Goal: Information Seeking & Learning: Learn about a topic

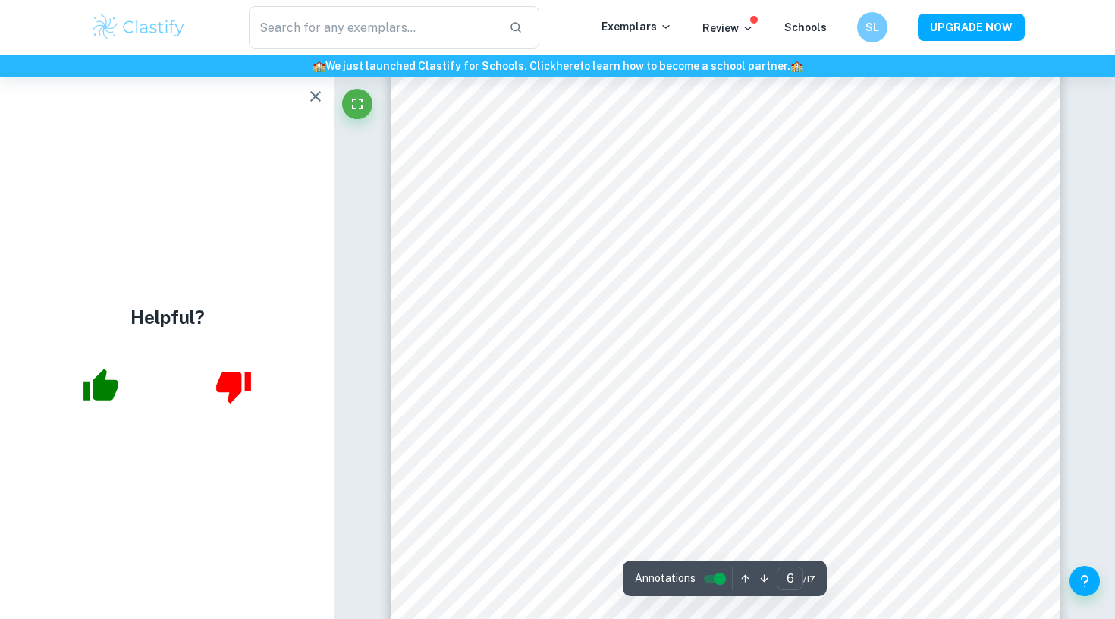
scroll to position [4851, 0]
click at [313, 89] on icon "button" at bounding box center [315, 96] width 18 height 18
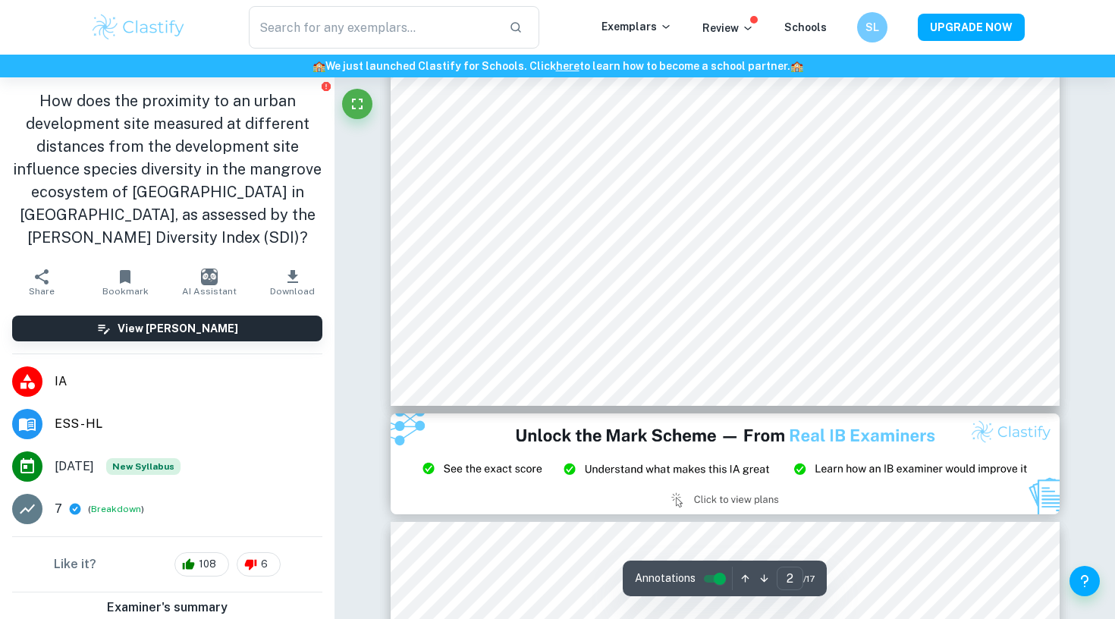
scroll to position [68, 0]
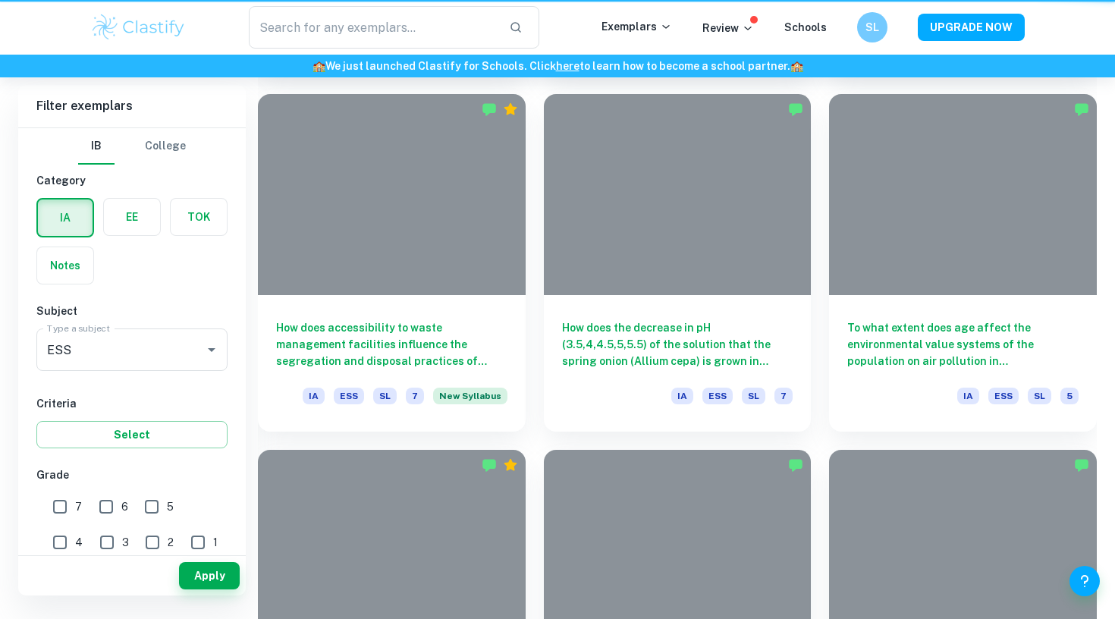
scroll to position [410, 0]
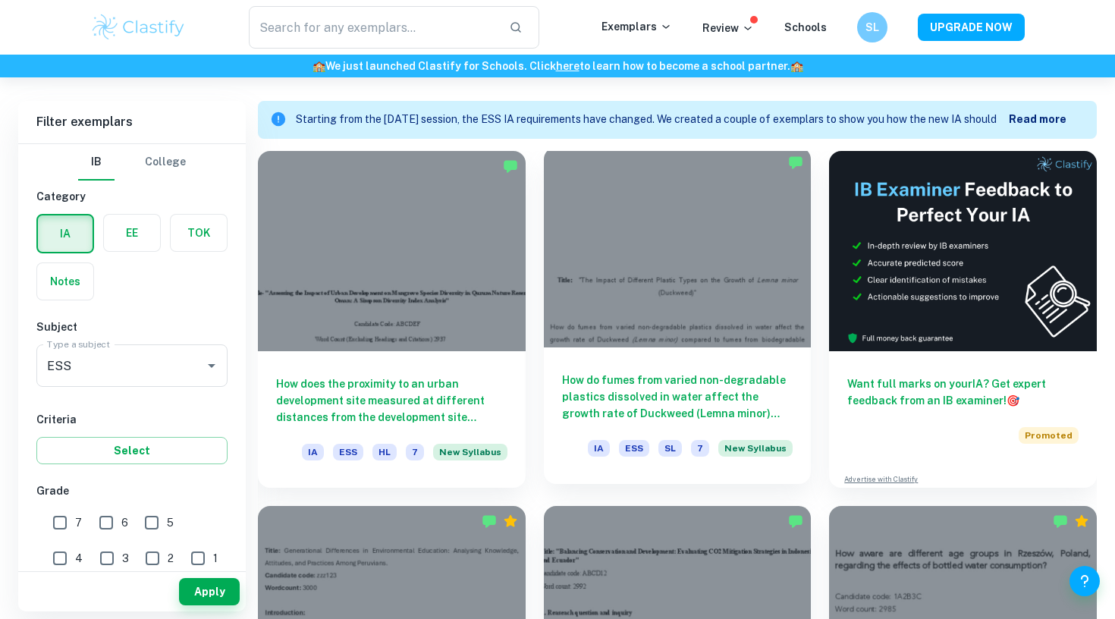
click at [695, 287] on div at bounding box center [678, 247] width 268 height 200
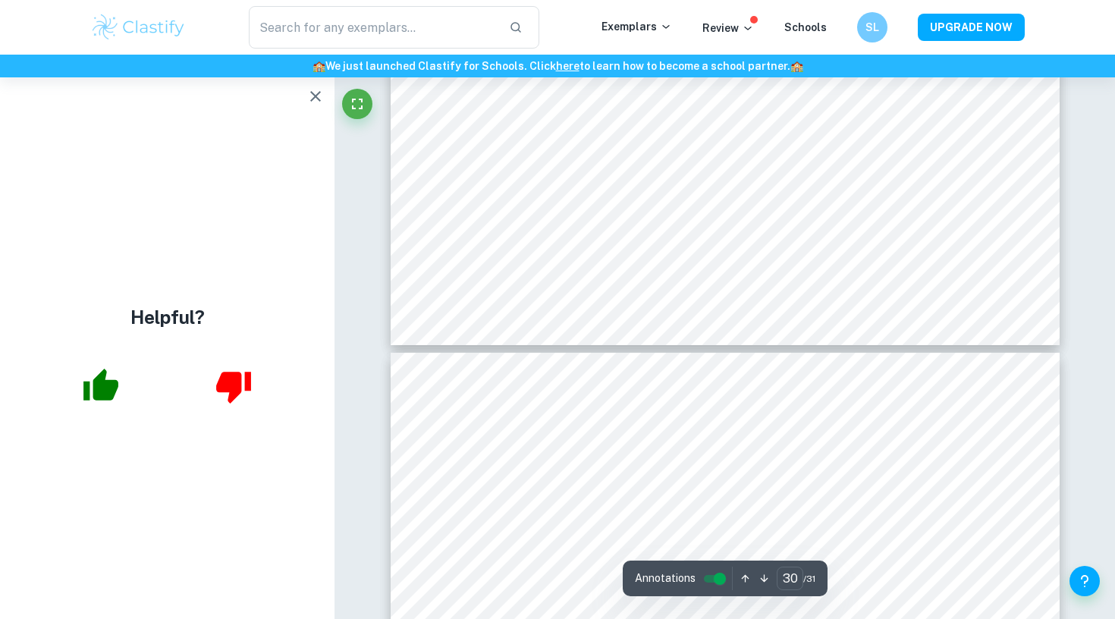
scroll to position [26517, 0]
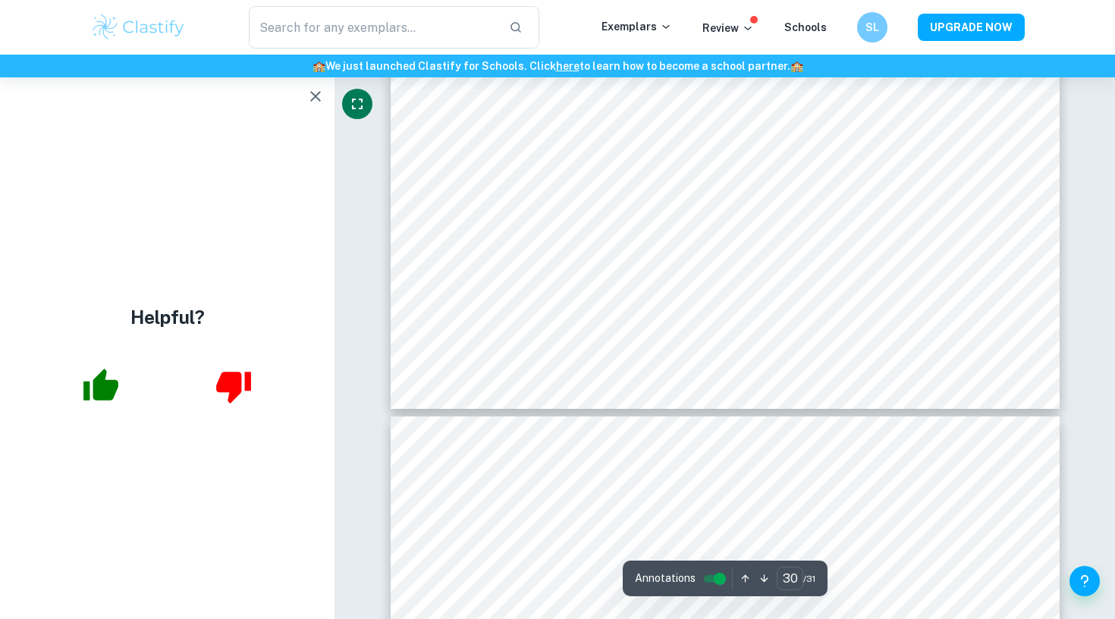
click at [353, 106] on icon "Fullscreen" at bounding box center [357, 104] width 11 height 11
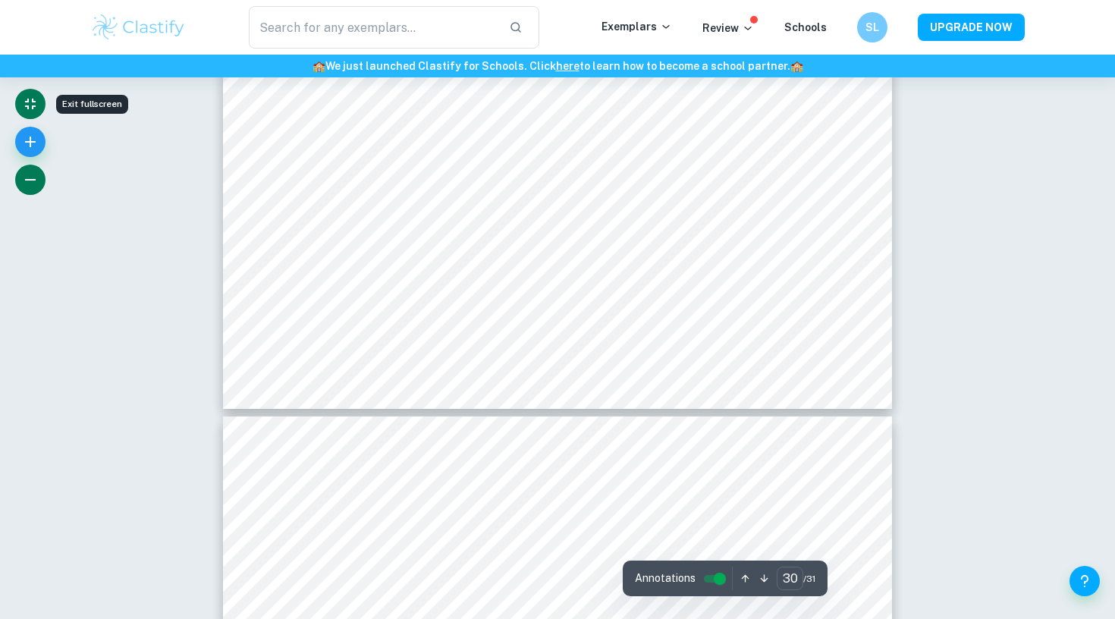
click at [31, 177] on icon "button" at bounding box center [30, 180] width 18 height 18
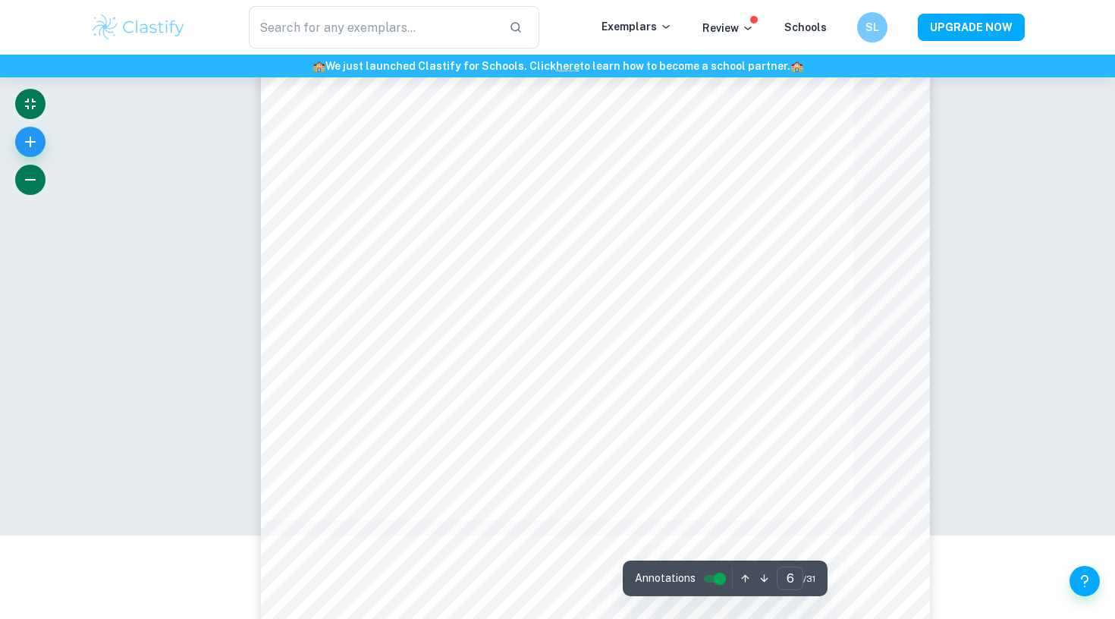
scroll to position [4628, 0]
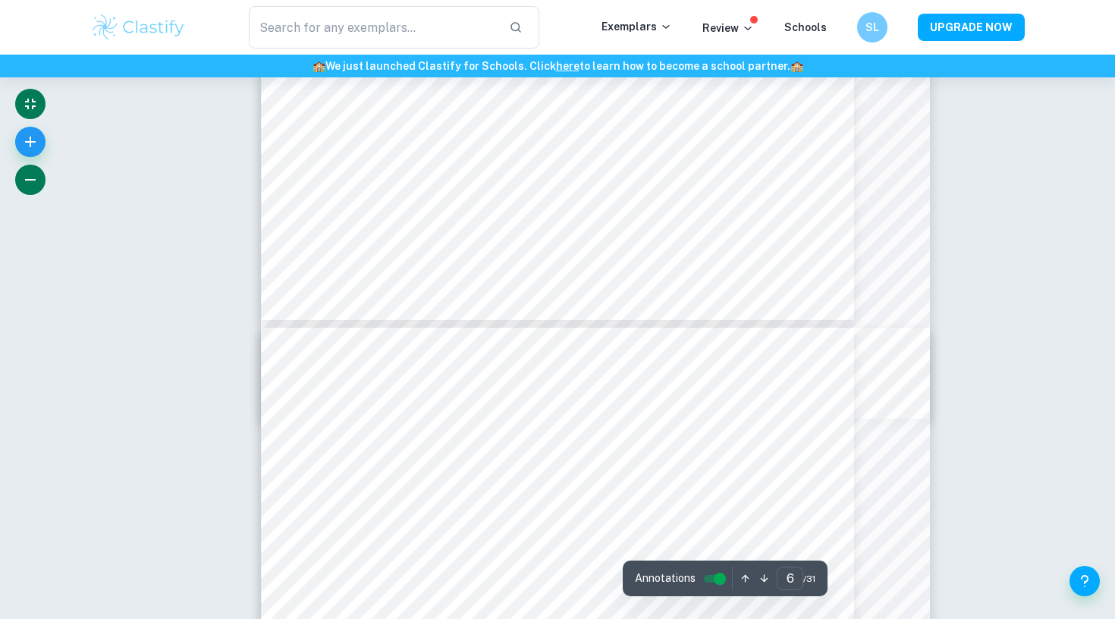
click at [31, 177] on icon "button" at bounding box center [30, 180] width 18 height 18
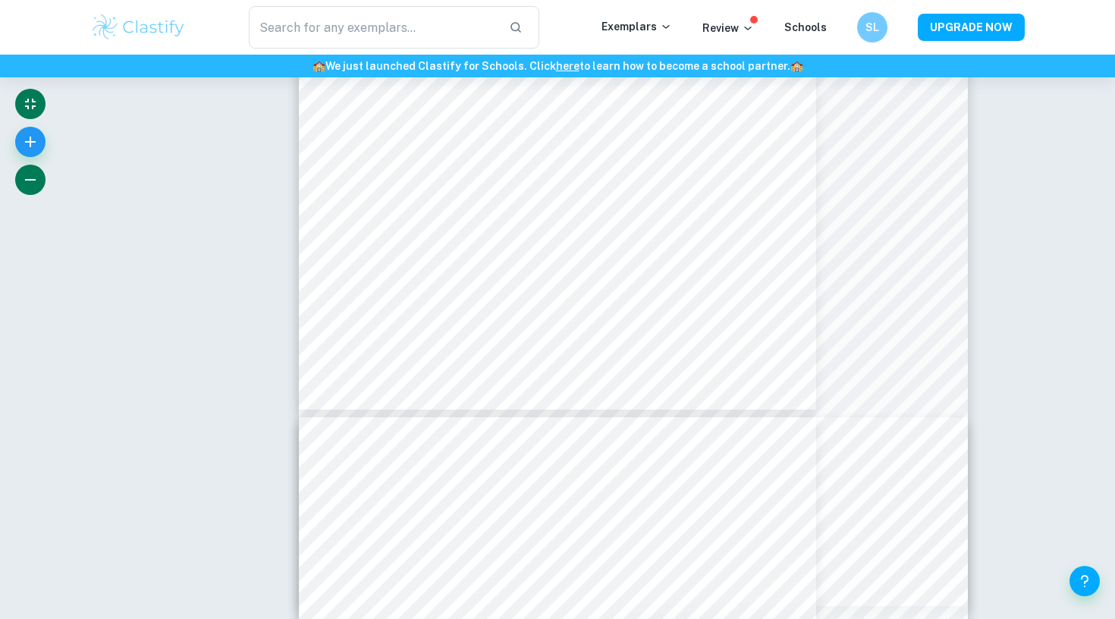
click at [31, 177] on icon "button" at bounding box center [30, 180] width 18 height 18
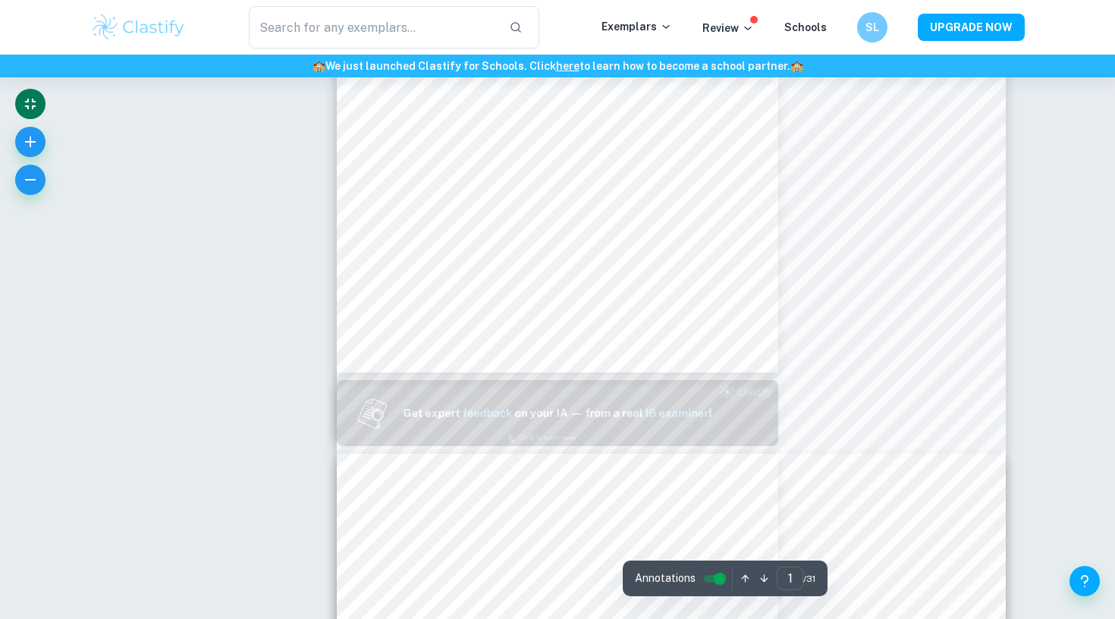
type input "2"
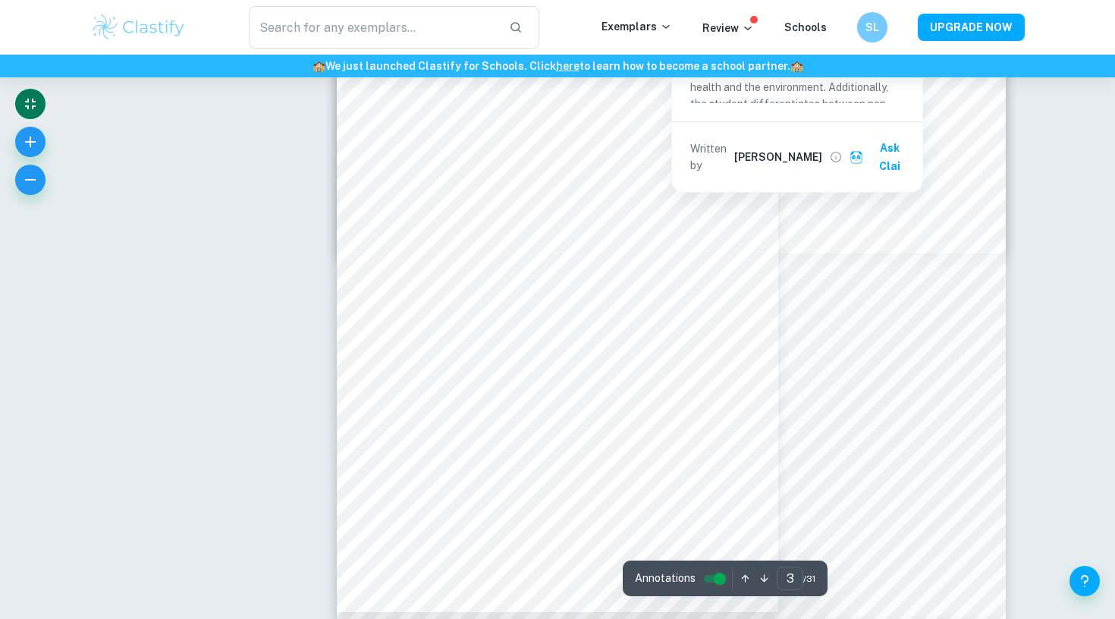
scroll to position [1334, 0]
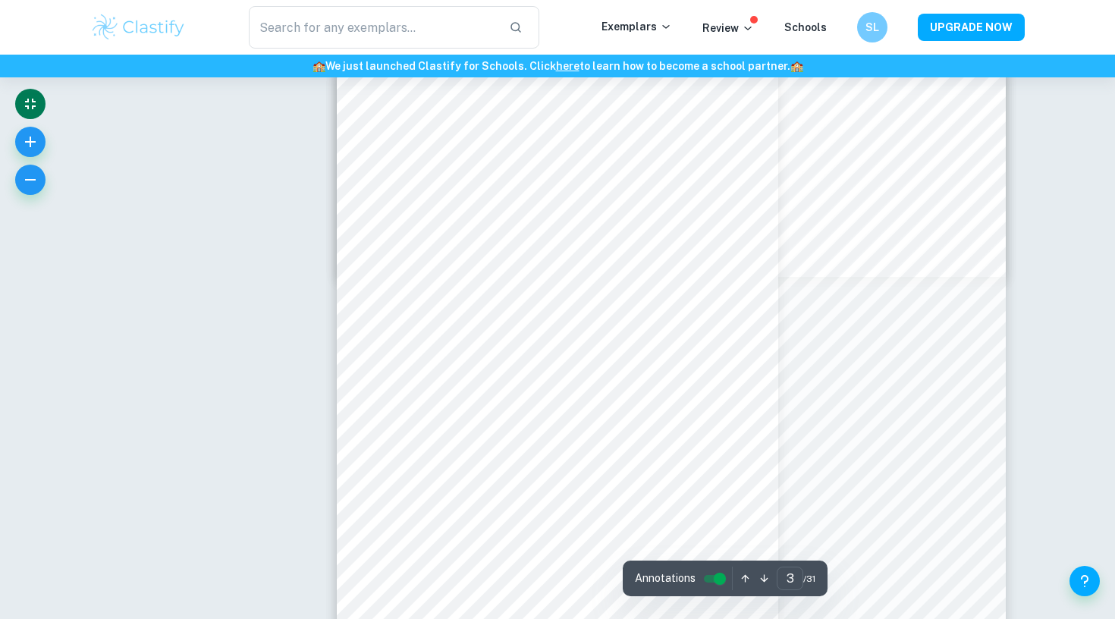
click at [646, 2] on div "​ Exemplars Review Schools SL UPGRADE NOW" at bounding box center [557, 27] width 1115 height 55
click at [28, 182] on icon "button" at bounding box center [30, 180] width 18 height 18
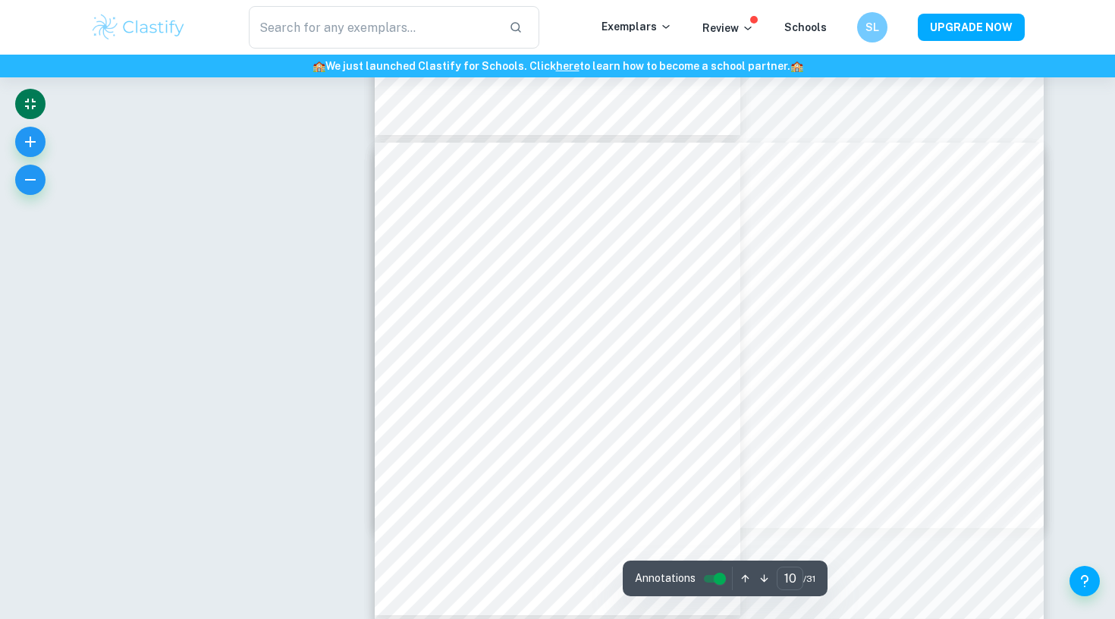
scroll to position [4520, 0]
click at [549, 2] on div "​ Exemplars Review Schools SL UPGRADE NOW" at bounding box center [557, 27] width 1115 height 55
type input "31"
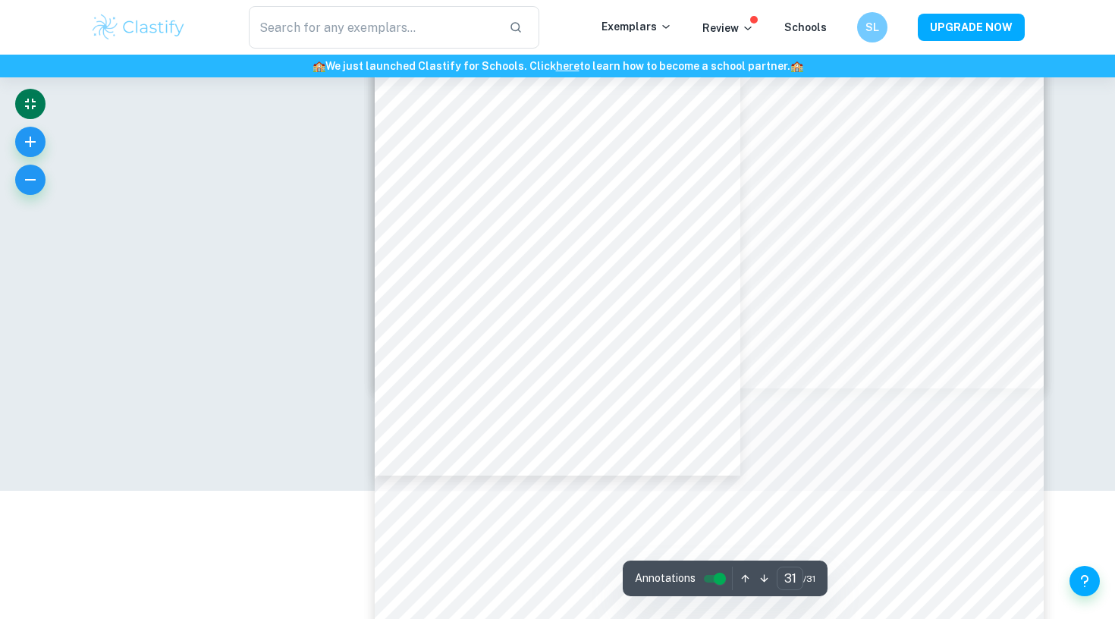
click at [599, 3] on div "​ Exemplars Review Schools SL UPGRADE NOW" at bounding box center [557, 27] width 1115 height 55
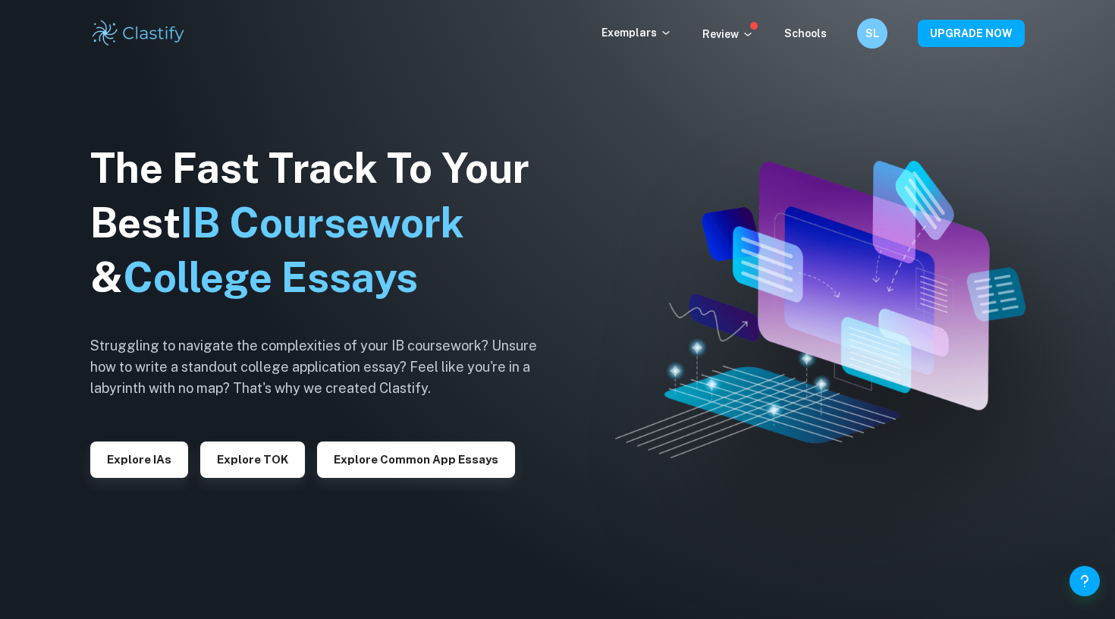
scroll to position [252, 0]
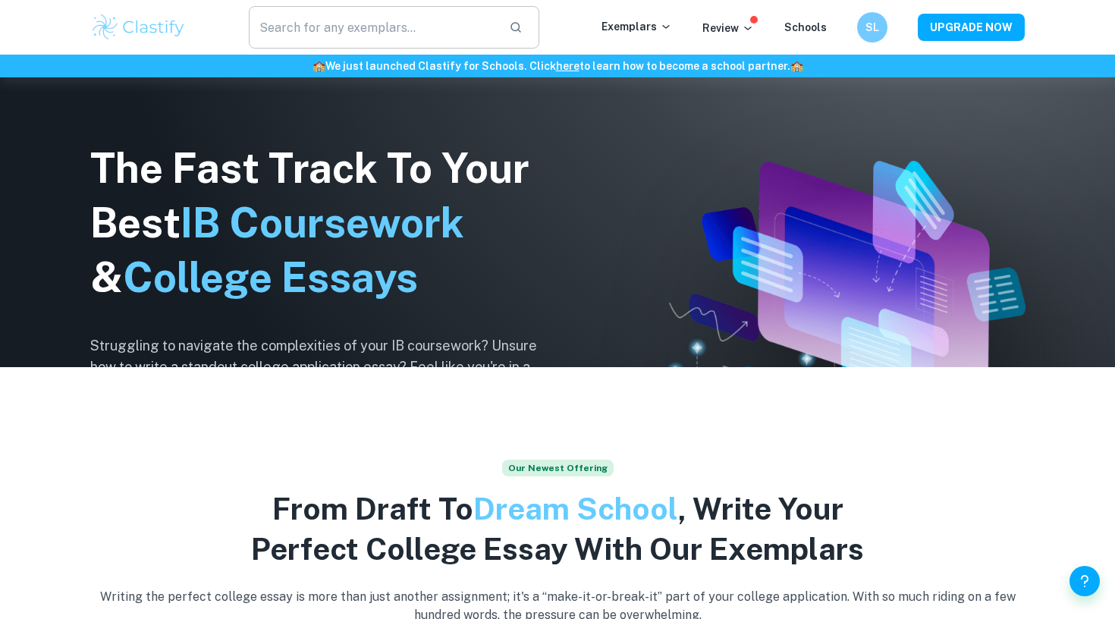
click at [347, 24] on input "text" at bounding box center [373, 27] width 248 height 42
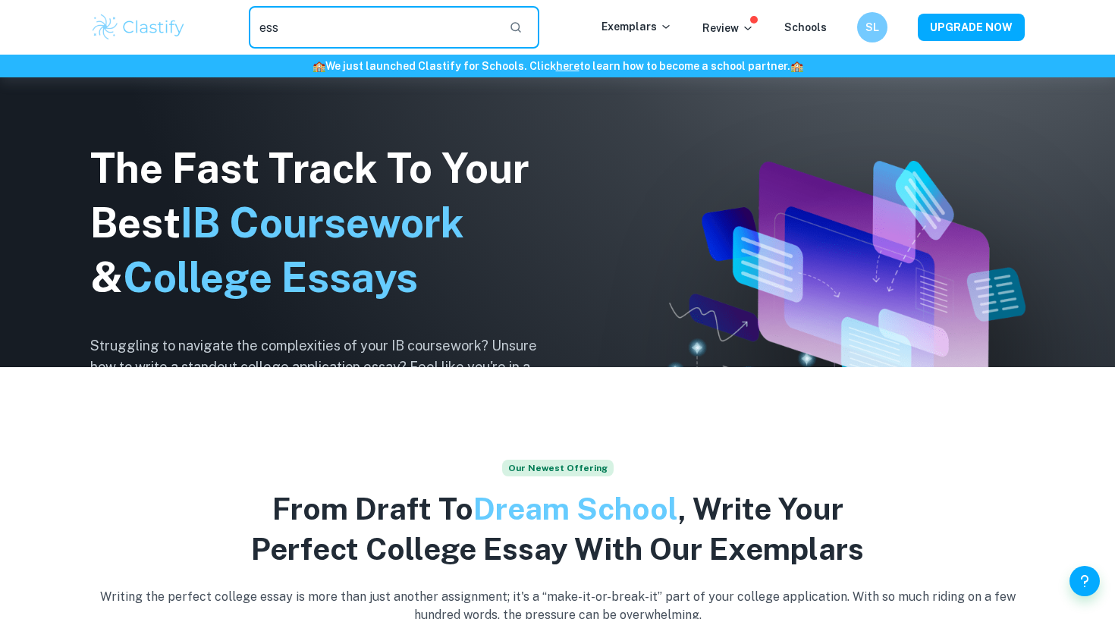
type input "ess"
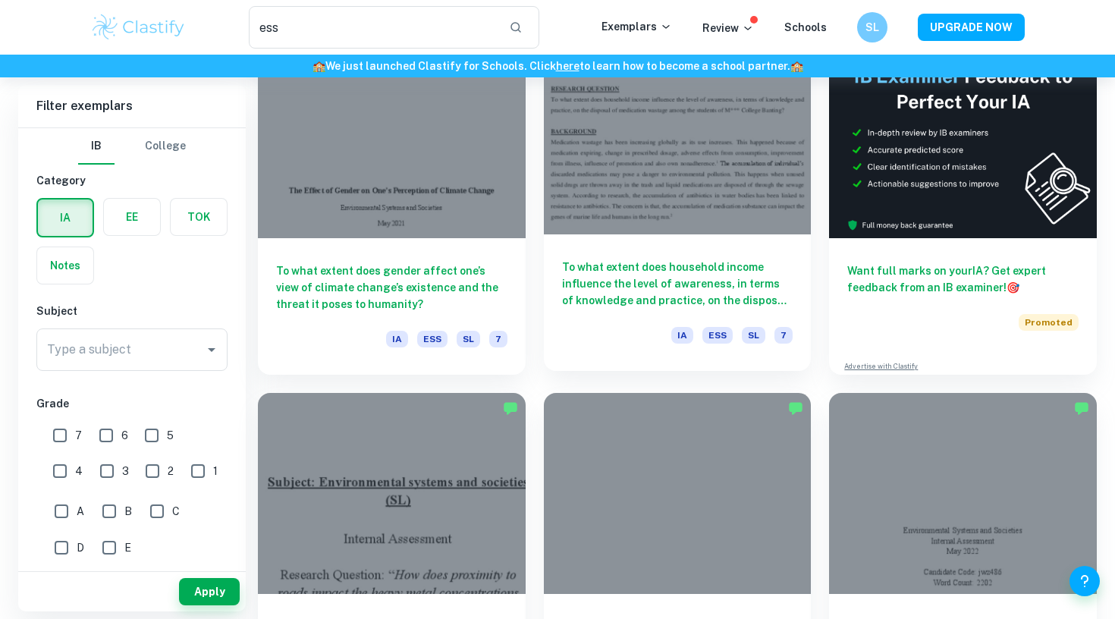
scroll to position [45, 0]
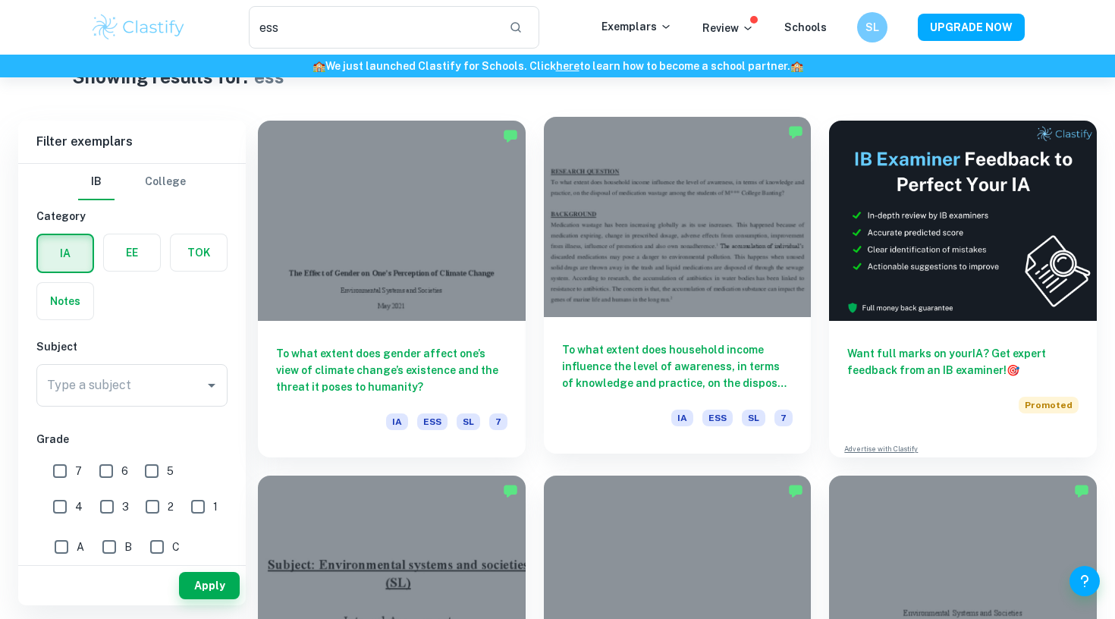
click at [697, 353] on h6 "To what extent does household income influence the level of awareness, in terms…" at bounding box center [677, 366] width 231 height 50
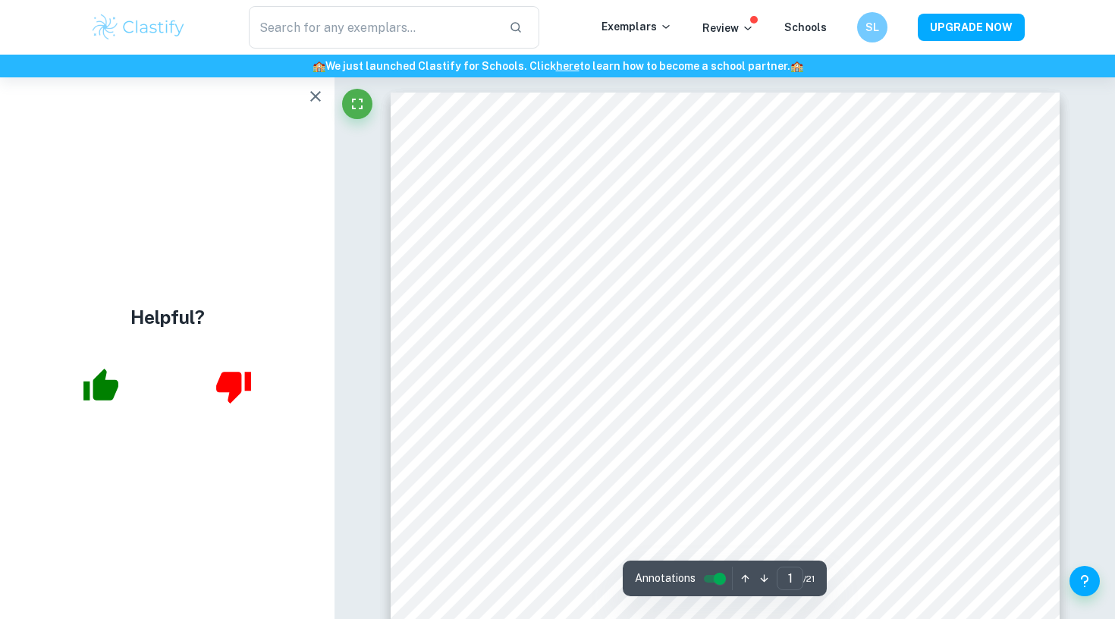
click at [320, 106] on button "button" at bounding box center [315, 96] width 30 height 30
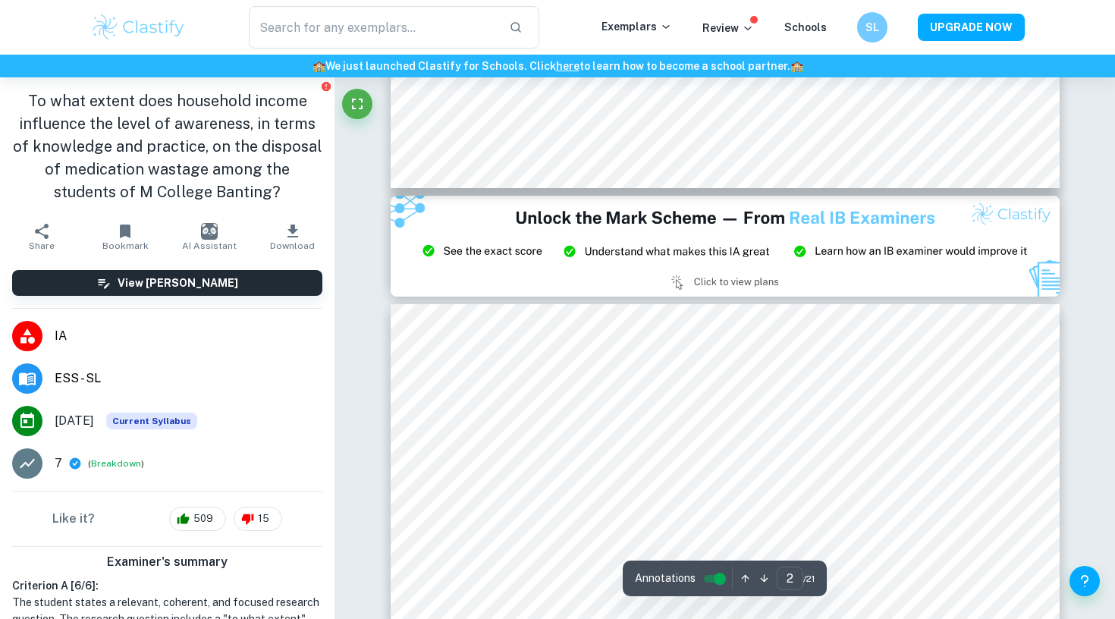
type input "3"
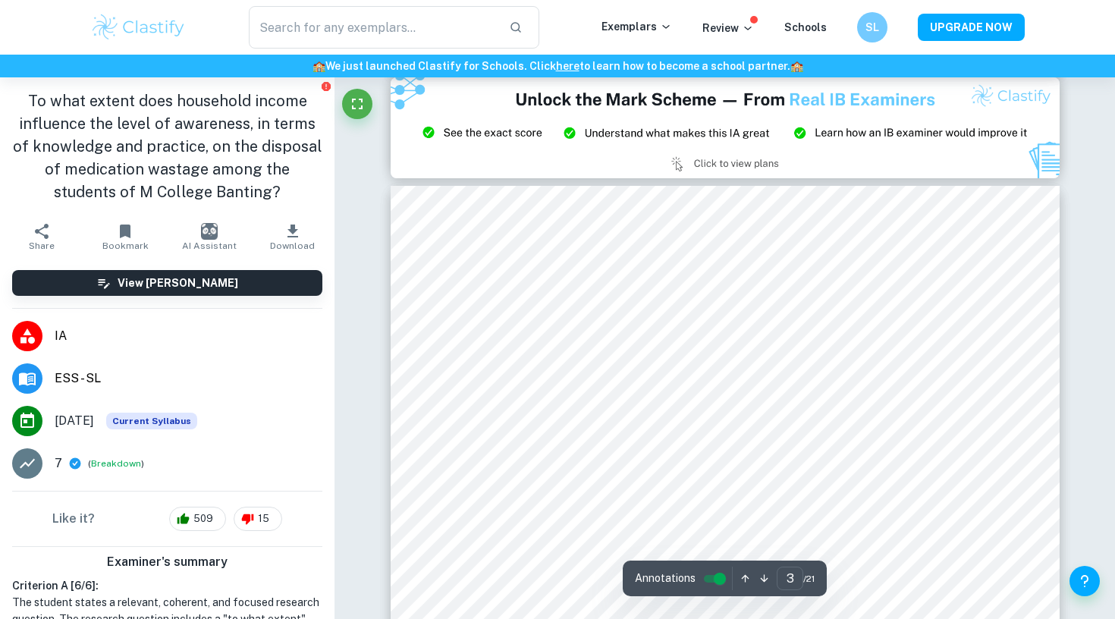
scroll to position [2020, 0]
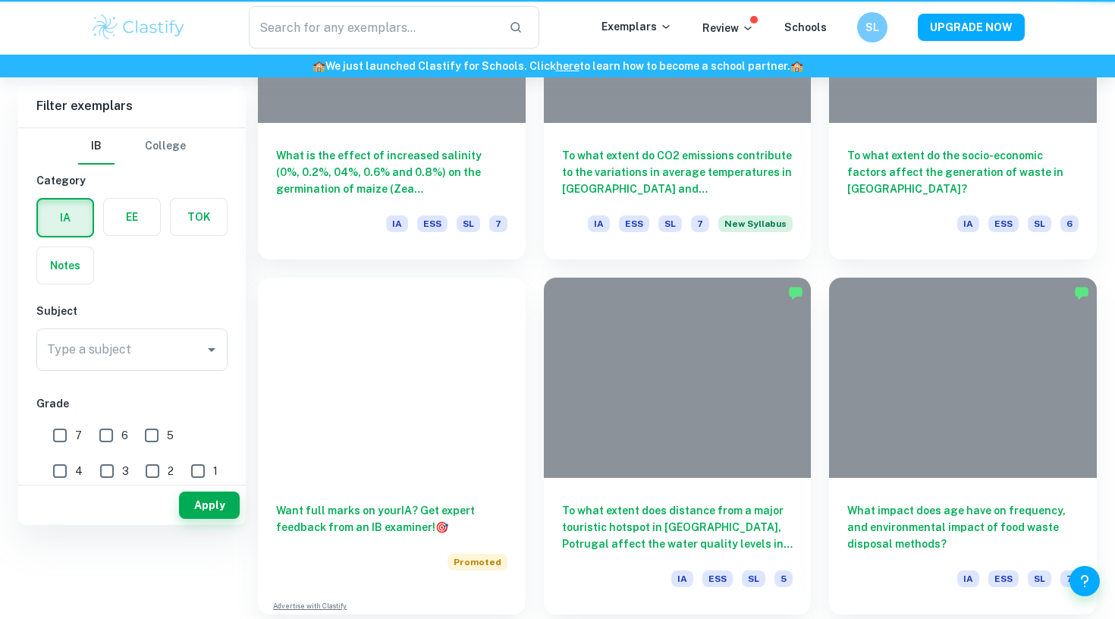
type input "ess"
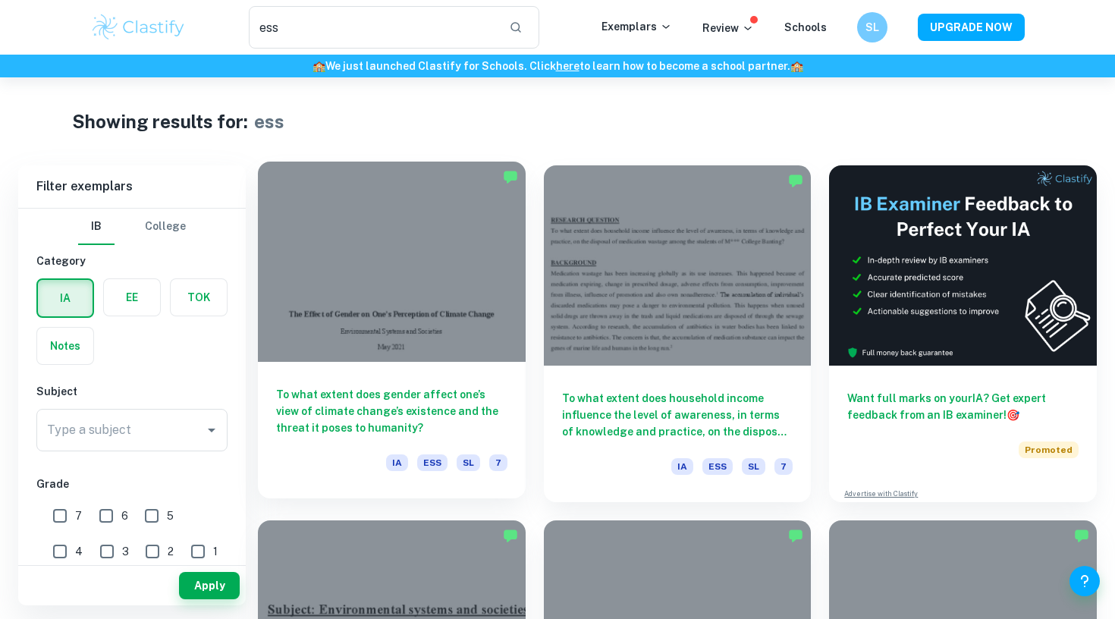
click at [487, 419] on h6 "To what extent does gender affect one’s view of climate change’s existence and …" at bounding box center [391, 411] width 231 height 50
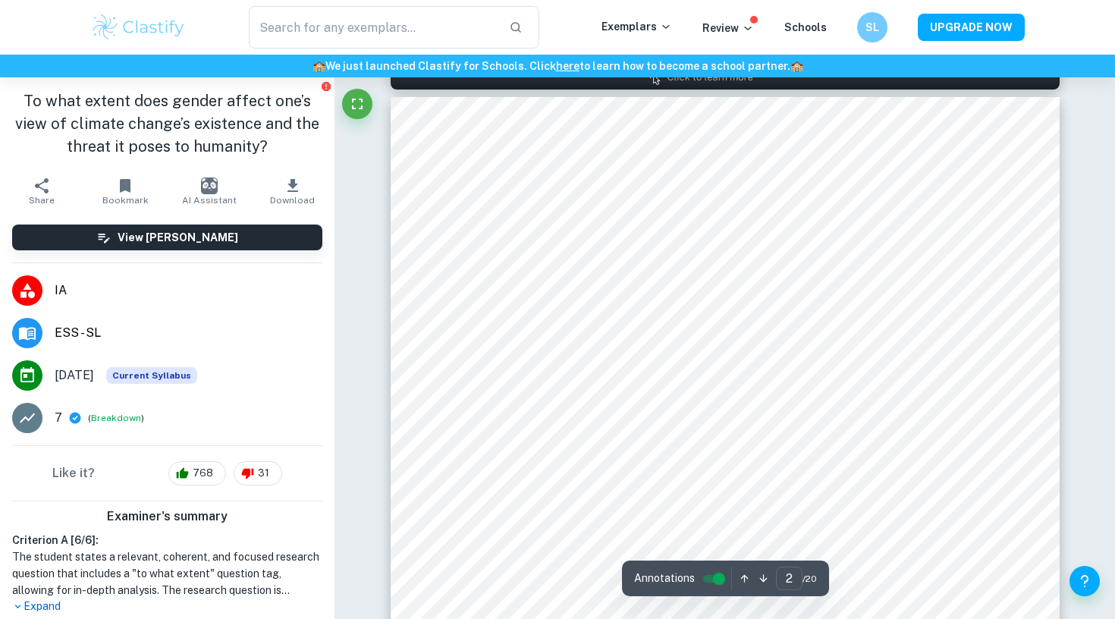
type input "1"
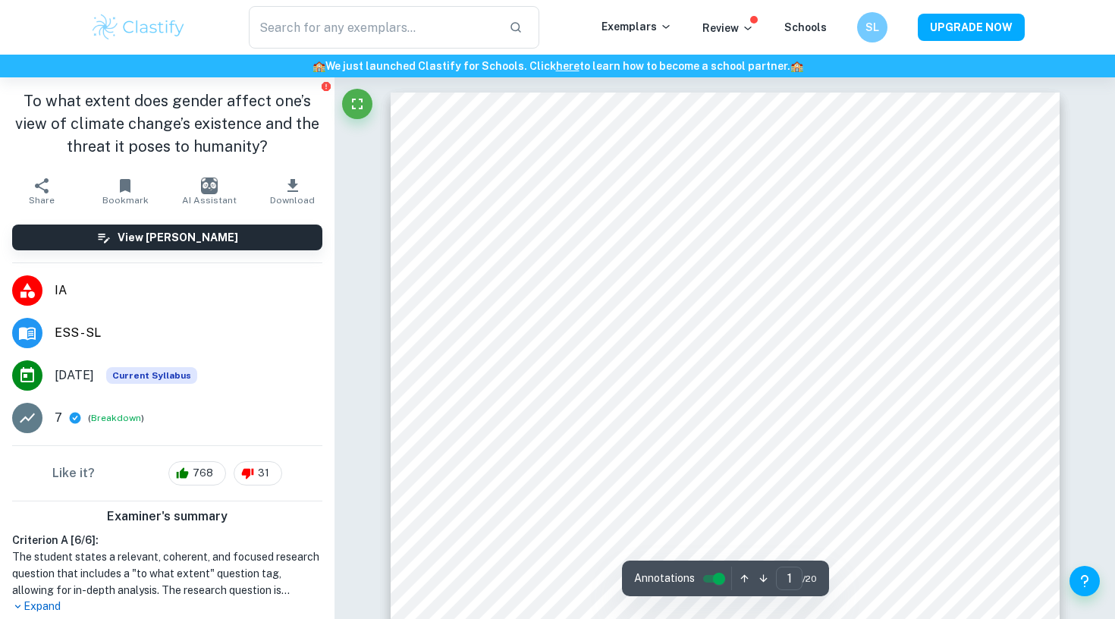
type input "ess"
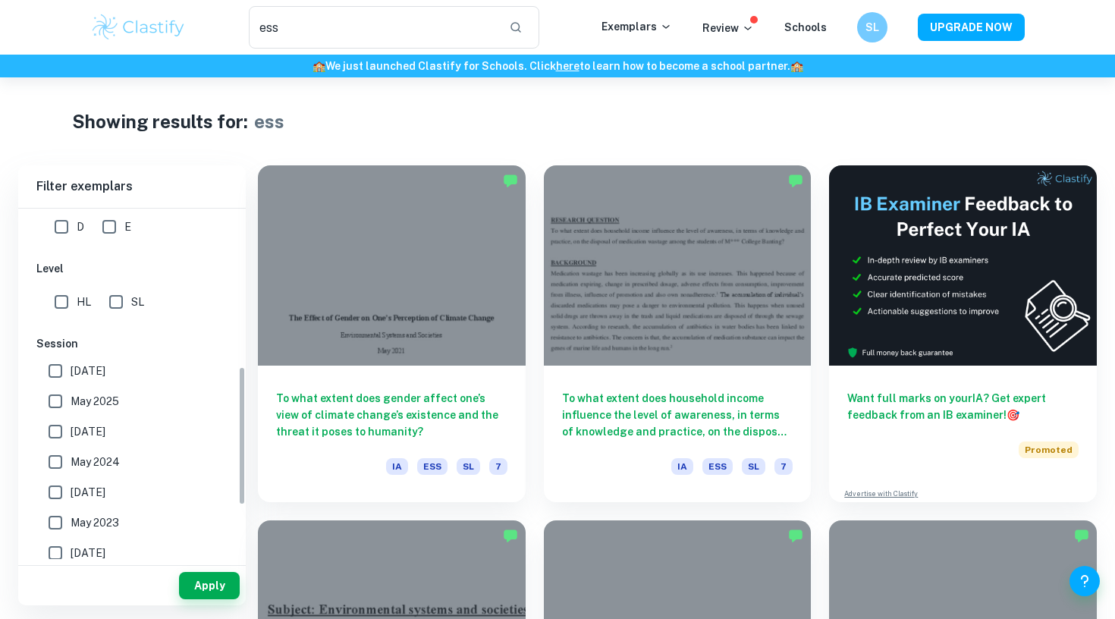
scroll to position [404, 0]
click at [76, 360] on span "[DATE]" at bounding box center [88, 368] width 35 height 17
click at [71, 360] on input "[DATE]" at bounding box center [55, 368] width 30 height 30
checkbox input "true"
click at [86, 392] on span "May 2025" at bounding box center [95, 399] width 49 height 17
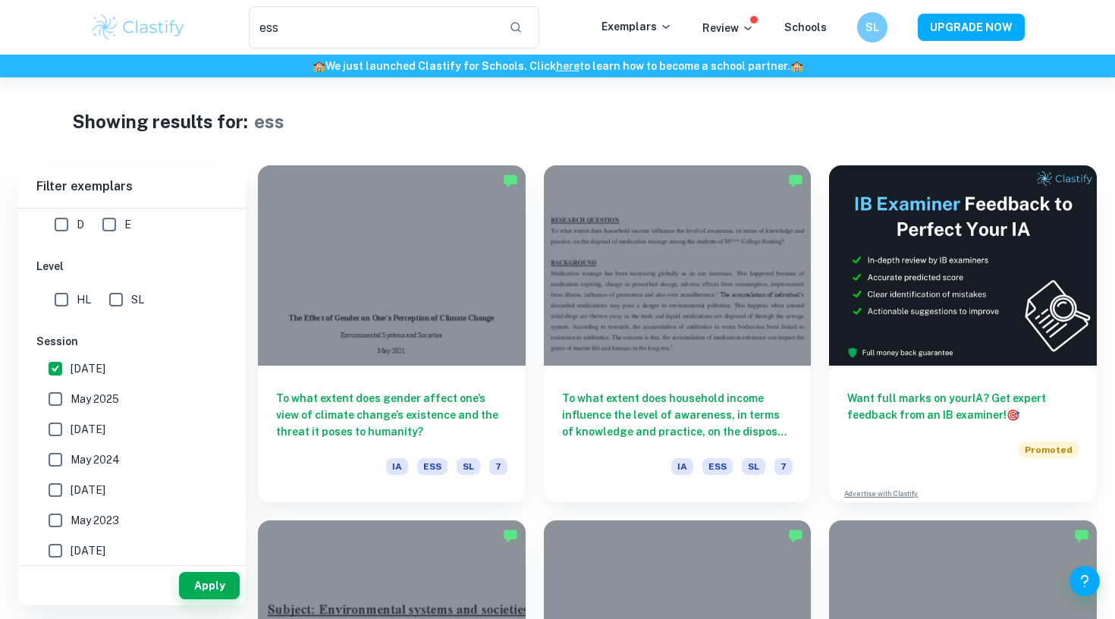
click at [71, 392] on input "May 2025" at bounding box center [55, 399] width 30 height 30
checkbox input "true"
click at [138, 375] on label "[DATE]" at bounding box center [127, 368] width 175 height 30
click at [71, 375] on input "[DATE]" at bounding box center [55, 368] width 30 height 30
checkbox input "false"
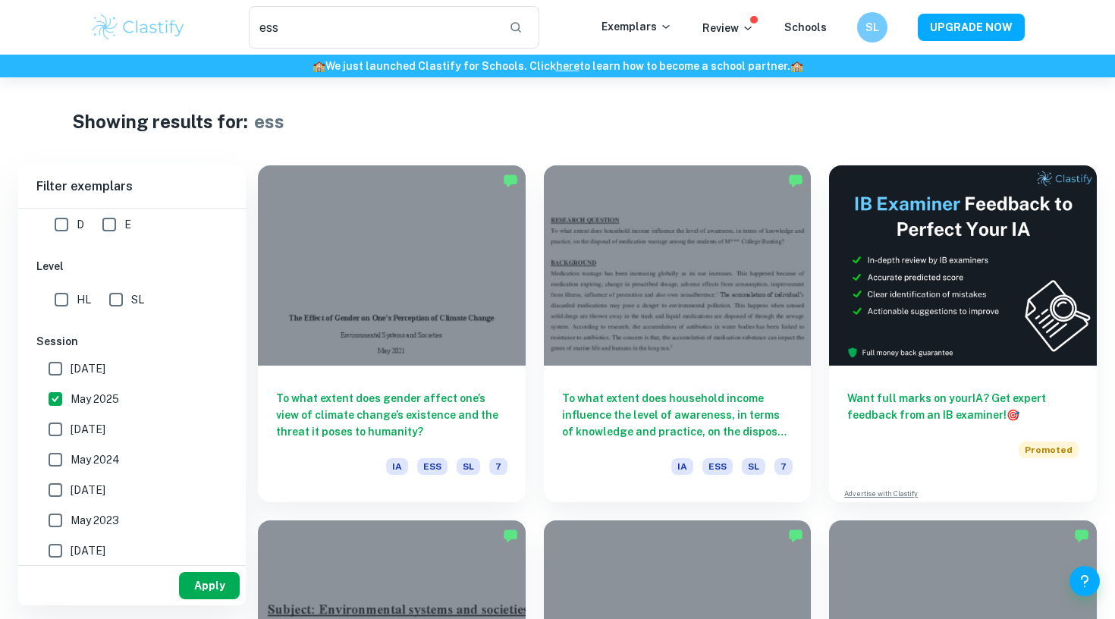
click at [214, 592] on button "Apply" at bounding box center [209, 585] width 61 height 27
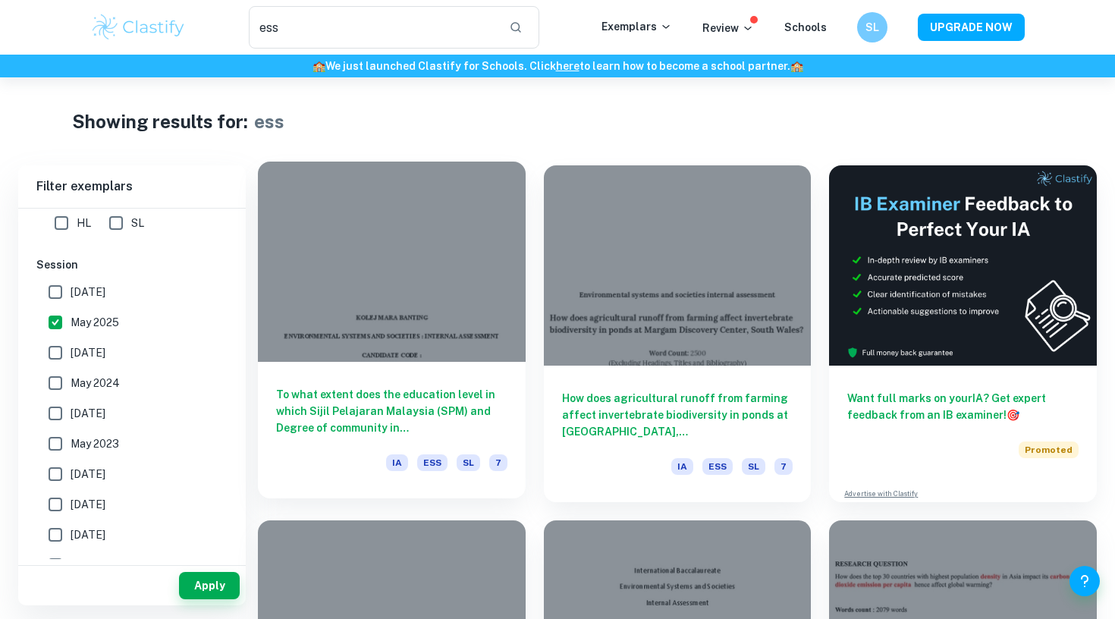
click at [447, 408] on h6 "To what extent does the education level in which Sijil Pelajaran Malaysia (SPM)…" at bounding box center [391, 411] width 231 height 50
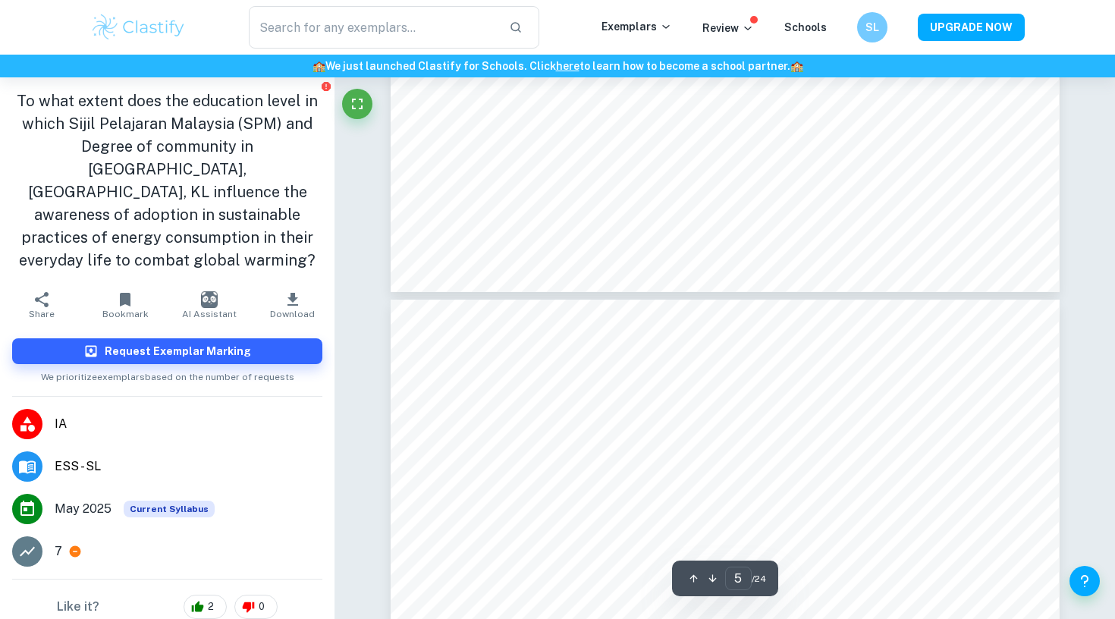
type input "6"
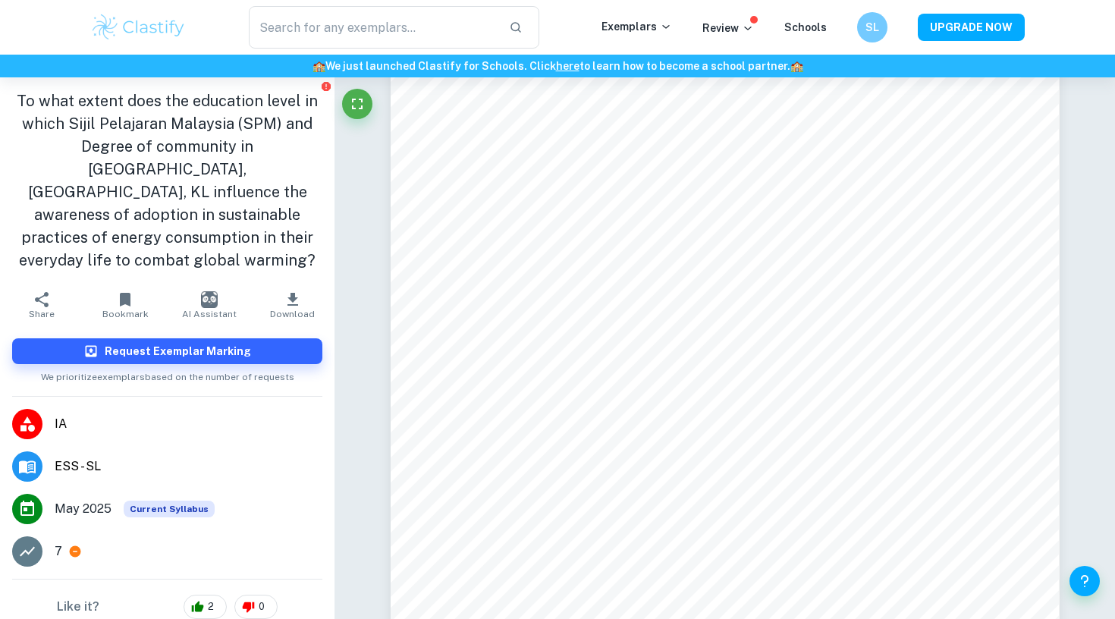
type input "ess"
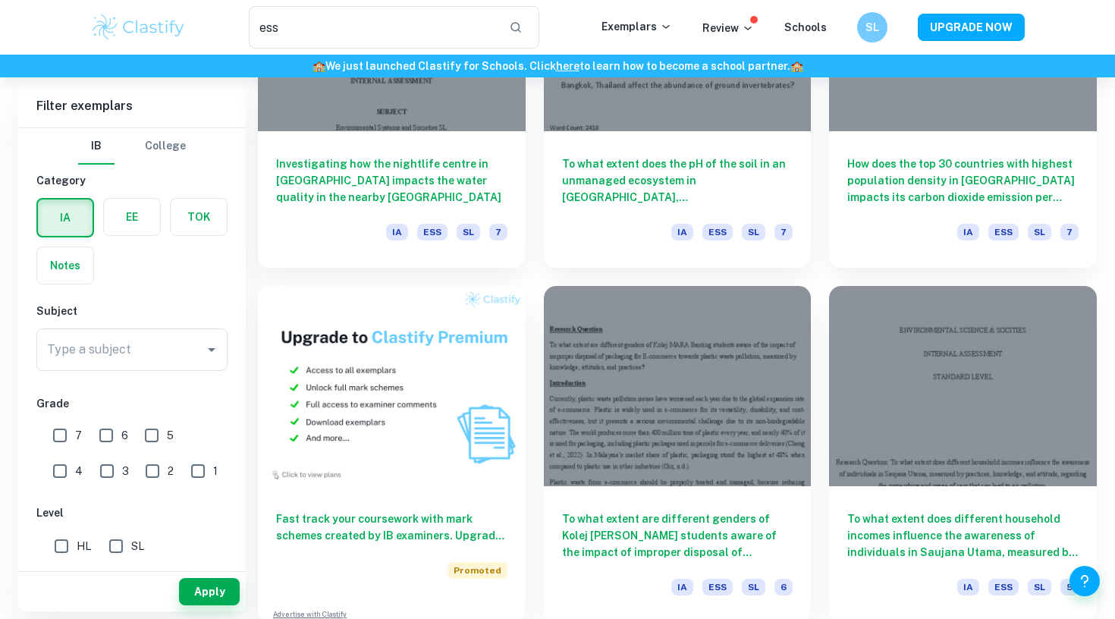
scroll to position [563, 0]
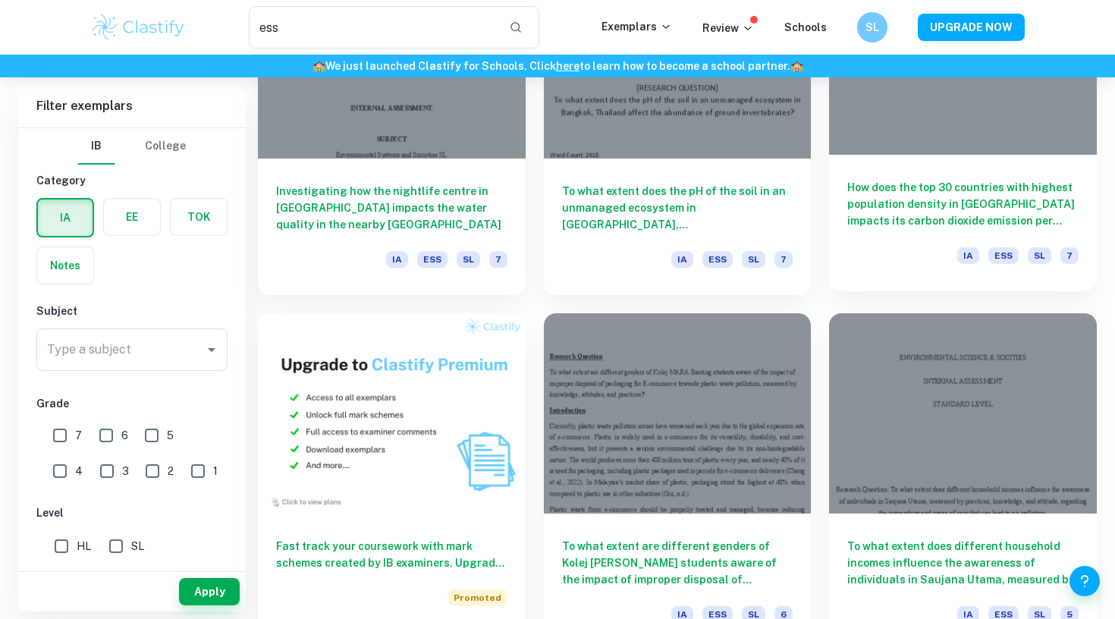
click at [1008, 179] on h6 "How does the top 30 countries with highest population density in Asia impacts i…" at bounding box center [962, 204] width 231 height 50
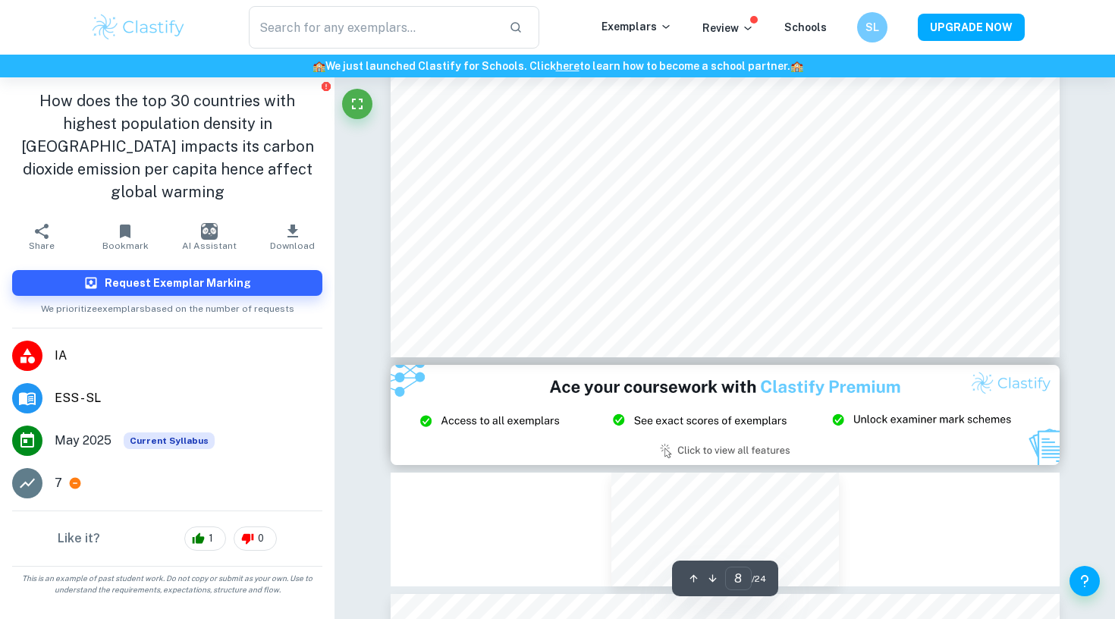
scroll to position [6826, 0]
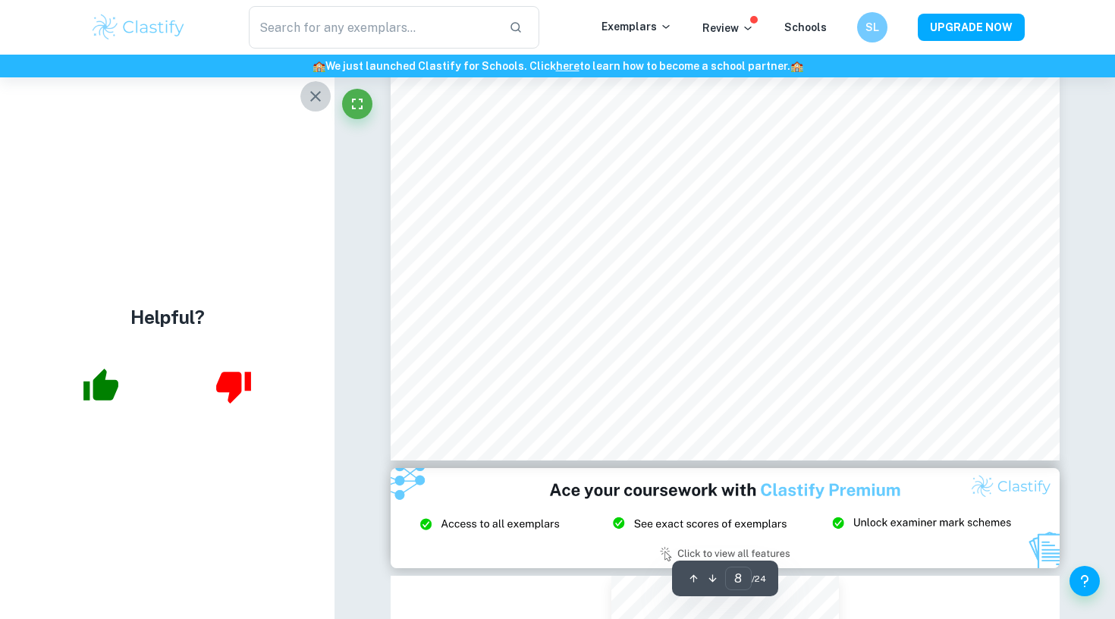
click at [309, 96] on icon "button" at bounding box center [315, 96] width 18 height 18
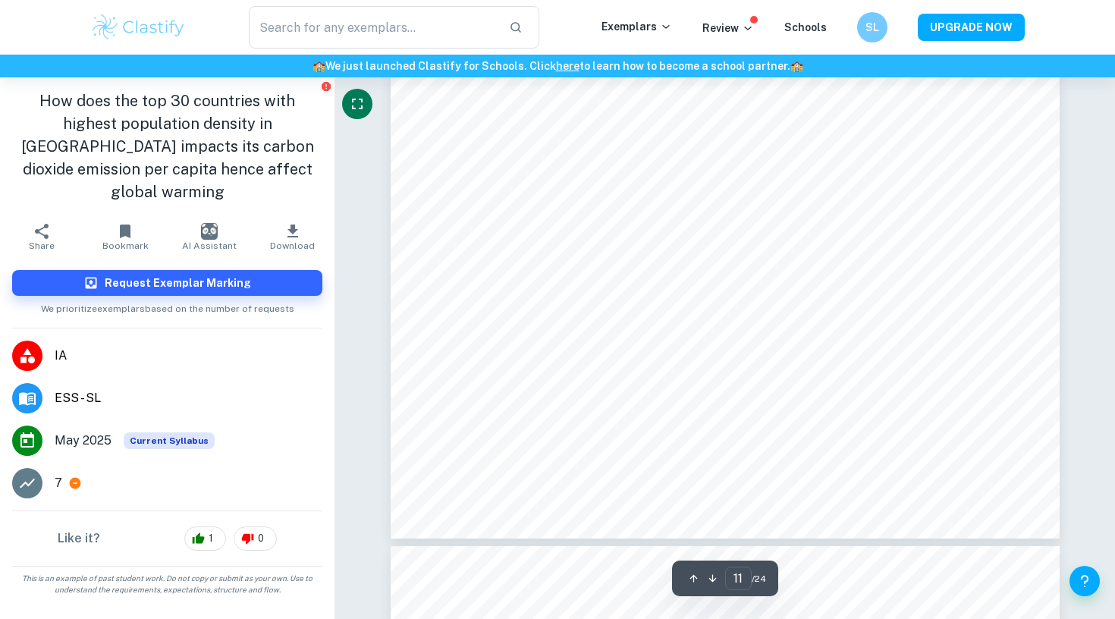
scroll to position [8997, 0]
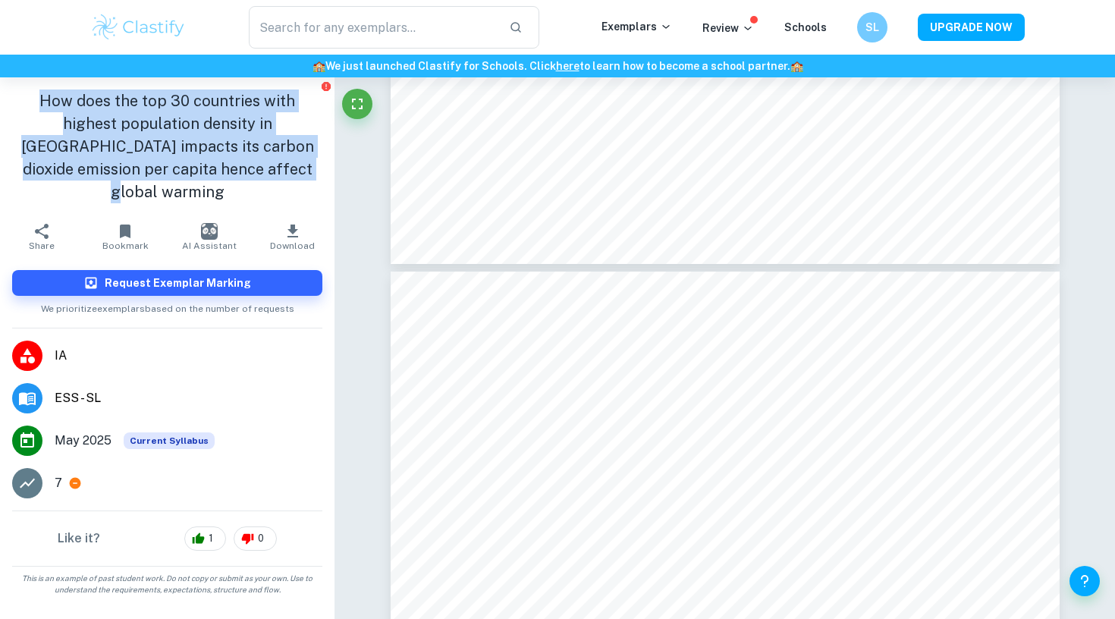
drag, startPoint x: 11, startPoint y: 91, endPoint x: 271, endPoint y: 175, distance: 273.5
click at [271, 175] on div "How does the top 30 countries with highest population density in Asia impacts i…" at bounding box center [167, 146] width 335 height 138
copy h1 "How does the top 30 countries with highest population density in Asia impacts i…"
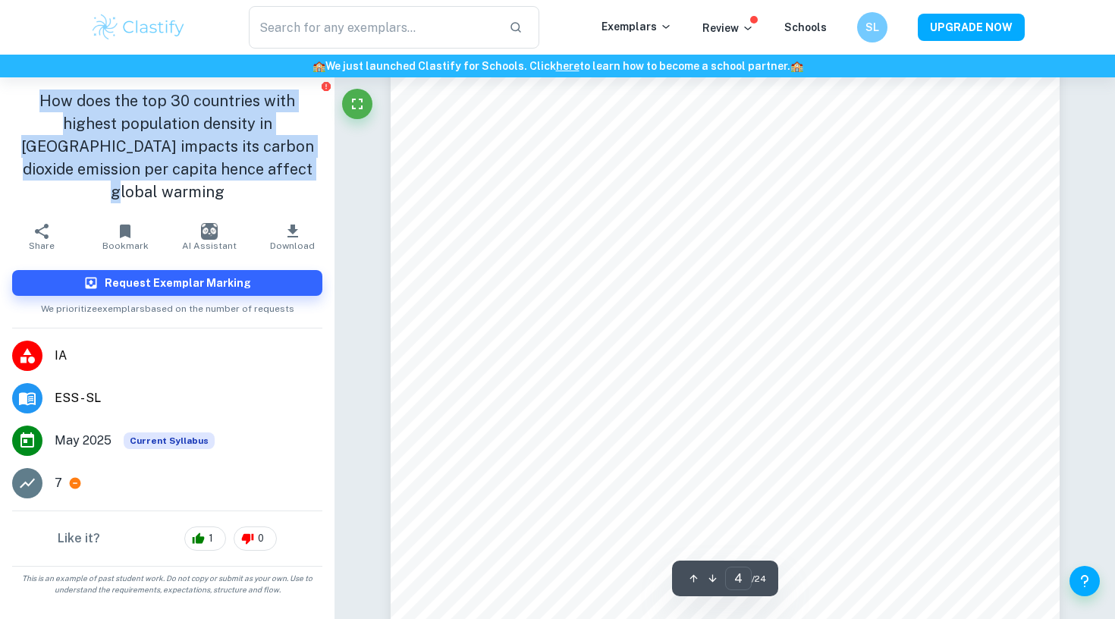
scroll to position [2674, 1]
type input "4"
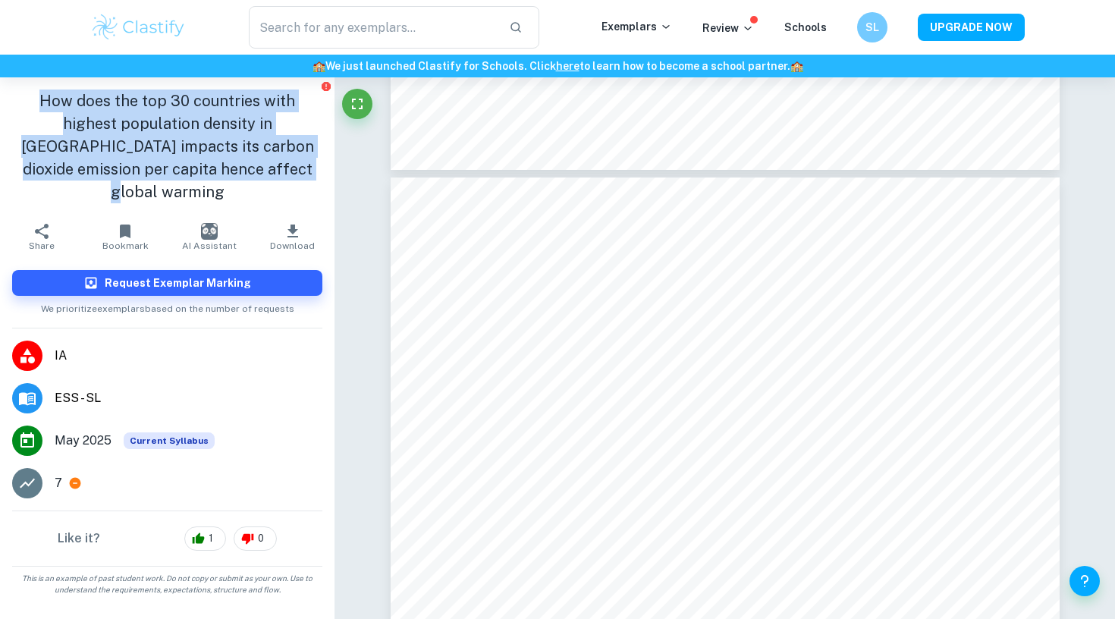
type input "ess"
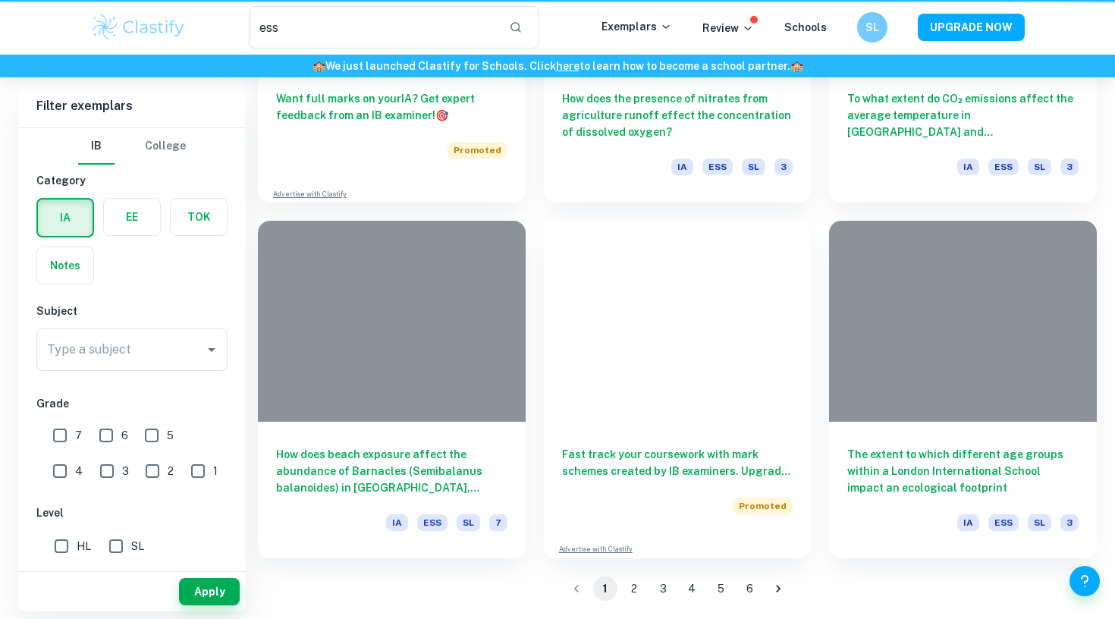
scroll to position [563, 0]
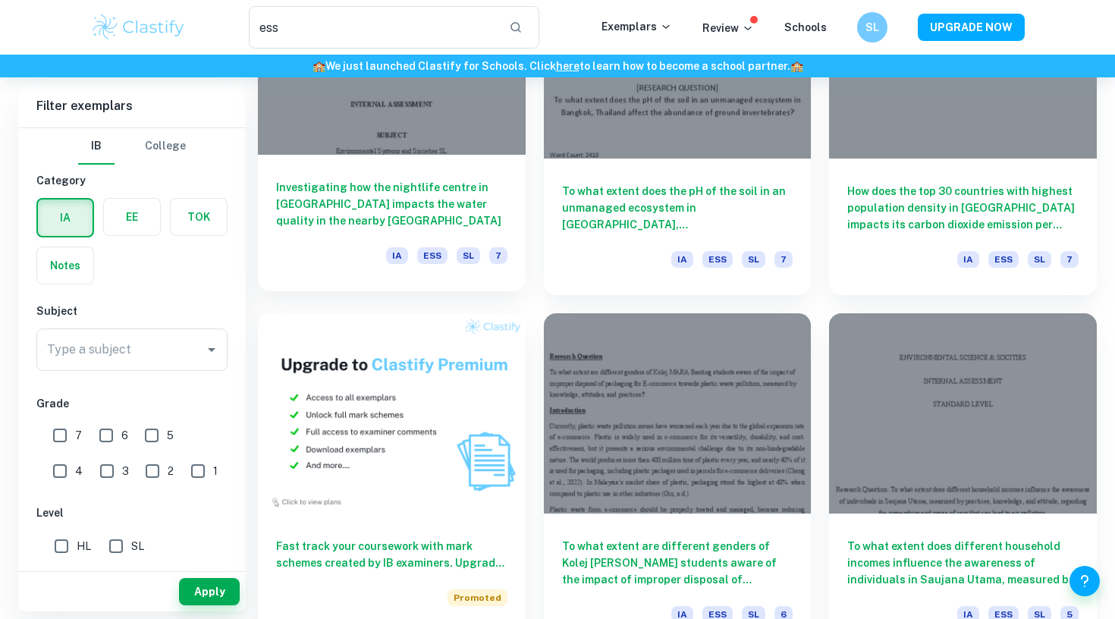
click at [389, 196] on h6 "Investigating how the nightlife centre in Santos impacts the water quality in t…" at bounding box center [391, 204] width 231 height 50
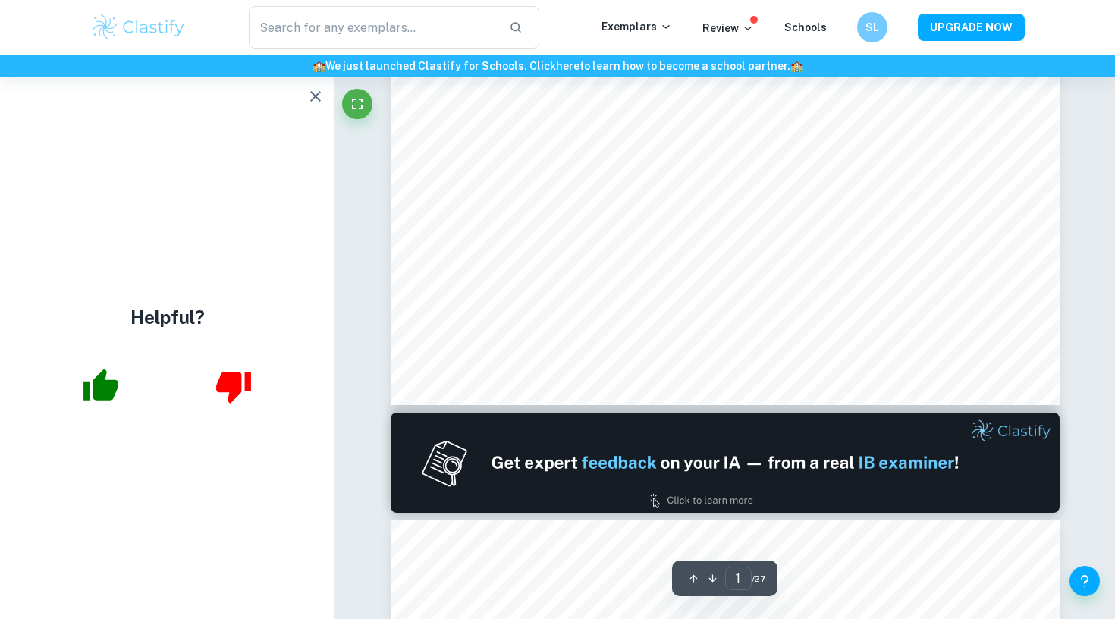
scroll to position [996, 0]
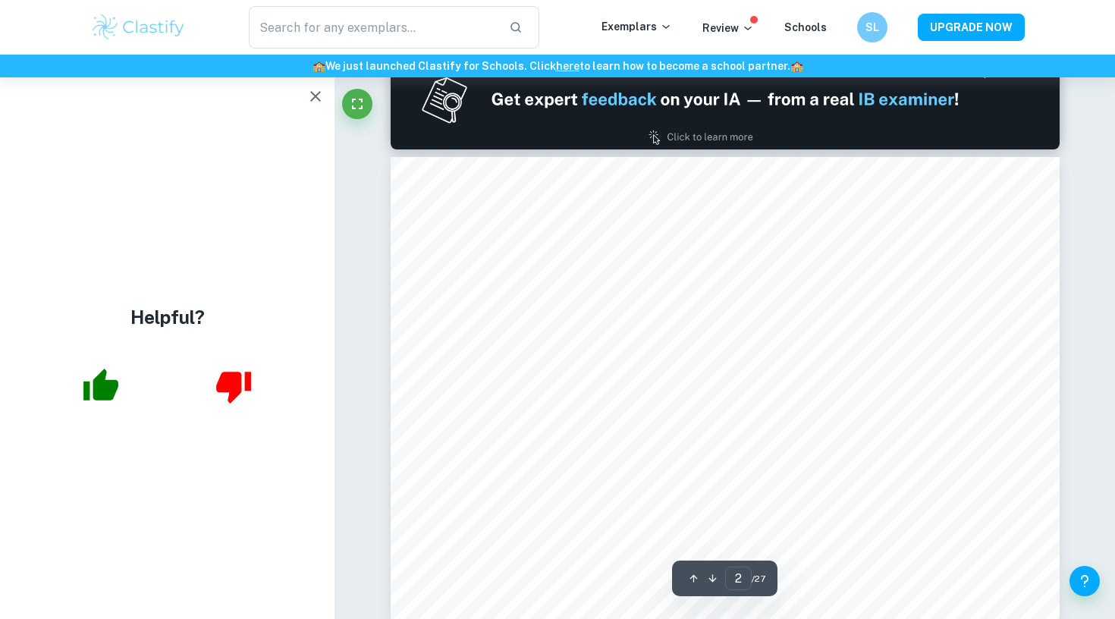
click at [314, 105] on button "button" at bounding box center [315, 96] width 30 height 30
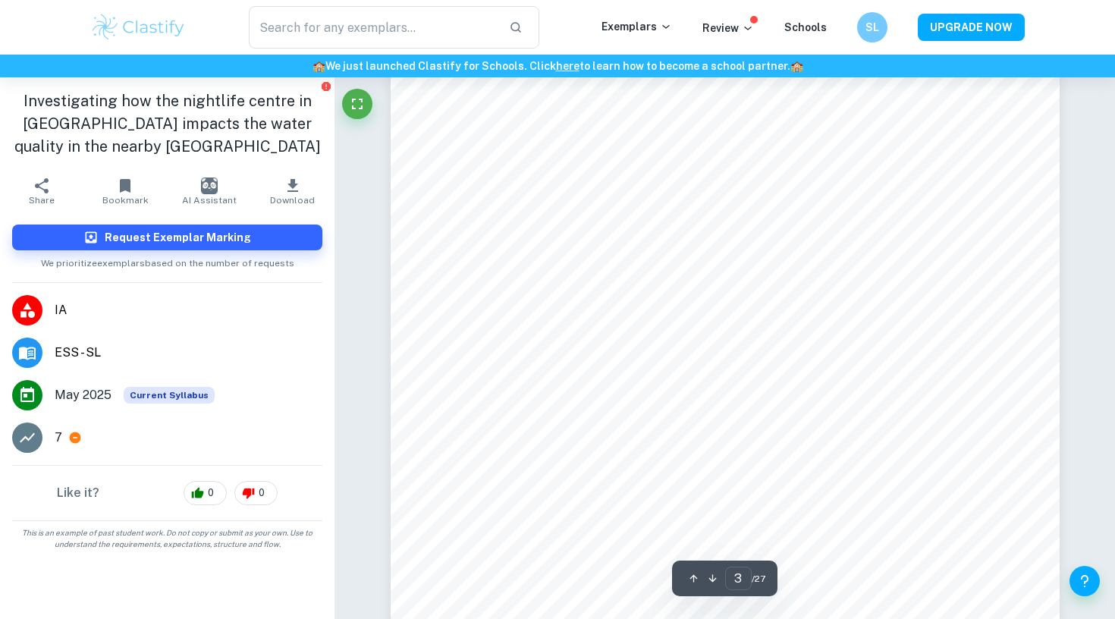
scroll to position [2321, 0]
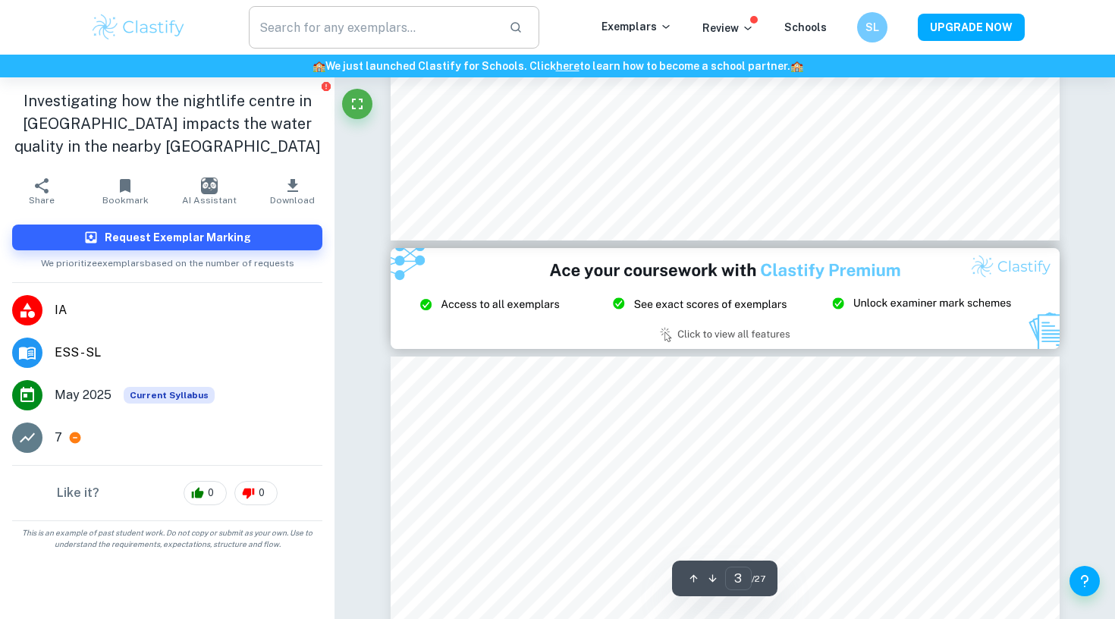
type input "2"
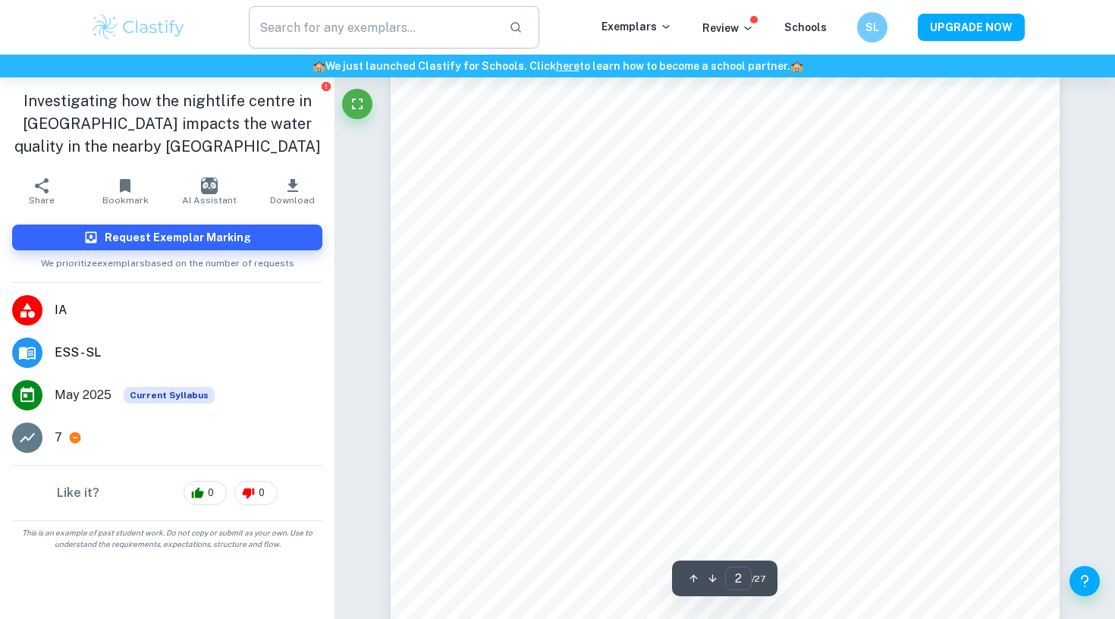
scroll to position [1192, 0]
click at [363, 108] on icon "Fullscreen" at bounding box center [357, 104] width 11 height 11
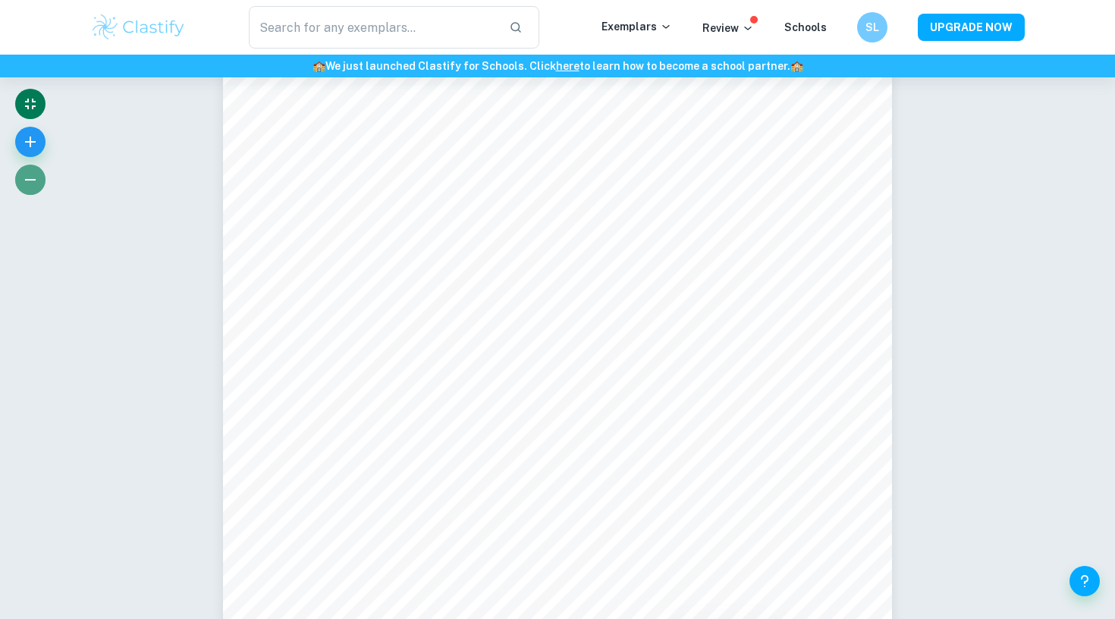
click at [29, 174] on icon "button" at bounding box center [30, 180] width 18 height 18
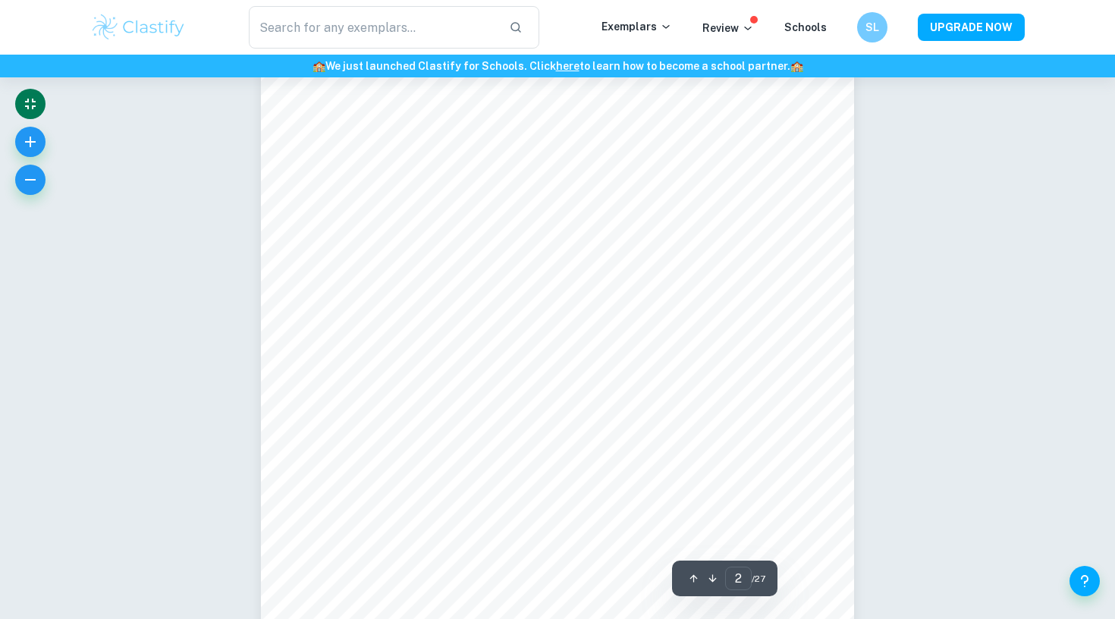
scroll to position [1068, 0]
click at [28, 181] on icon "button" at bounding box center [30, 180] width 11 height 2
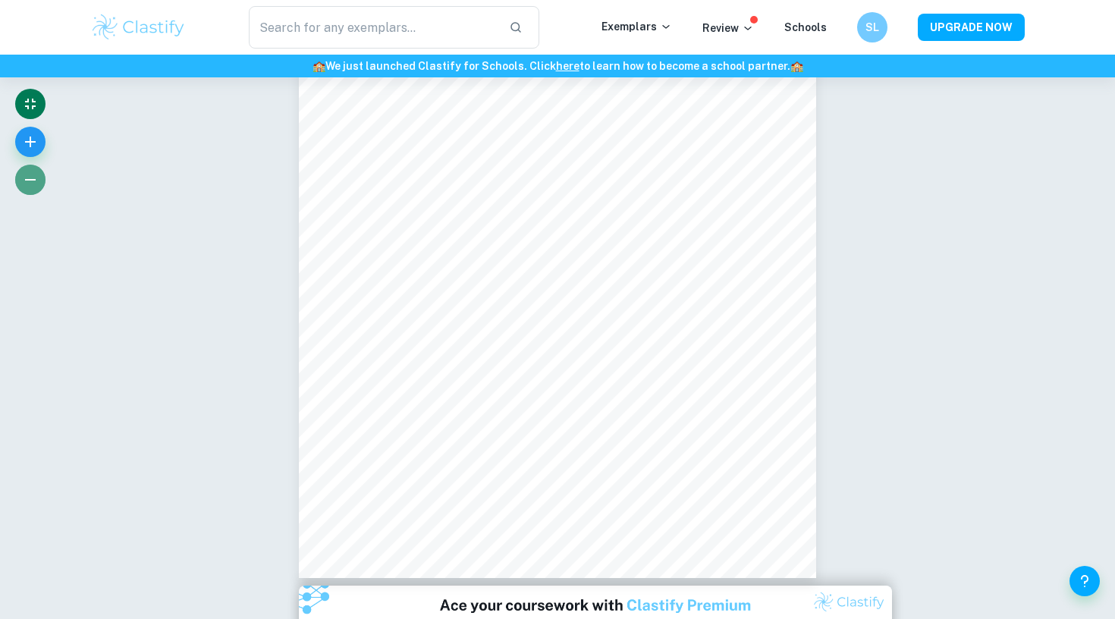
click at [28, 181] on icon "button" at bounding box center [30, 180] width 11 height 2
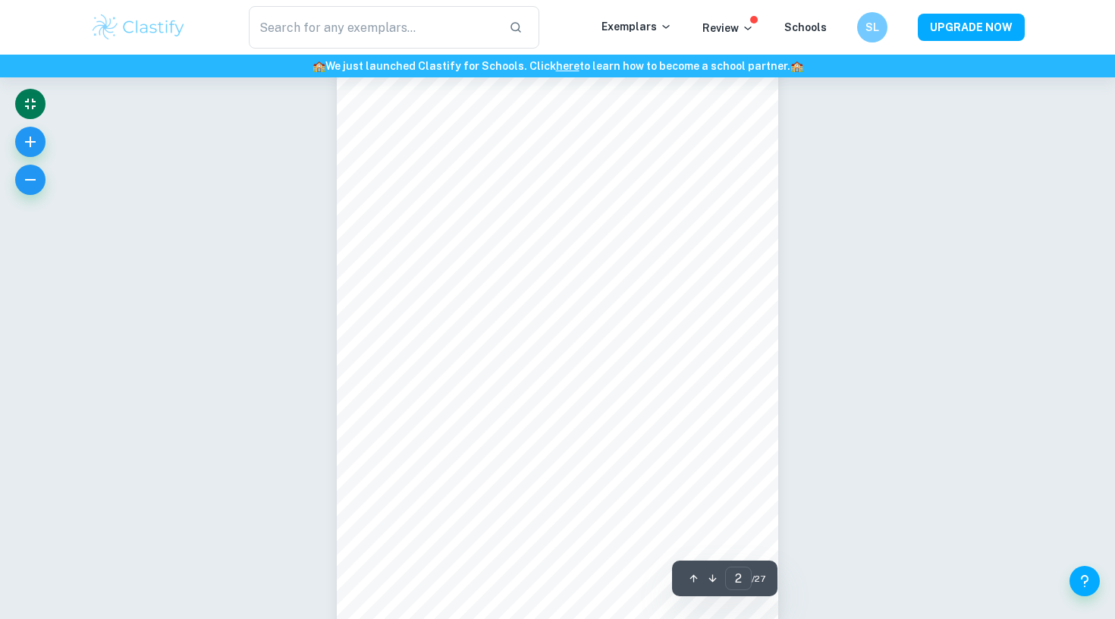
scroll to position [756, 0]
